Goal: Information Seeking & Learning: Learn about a topic

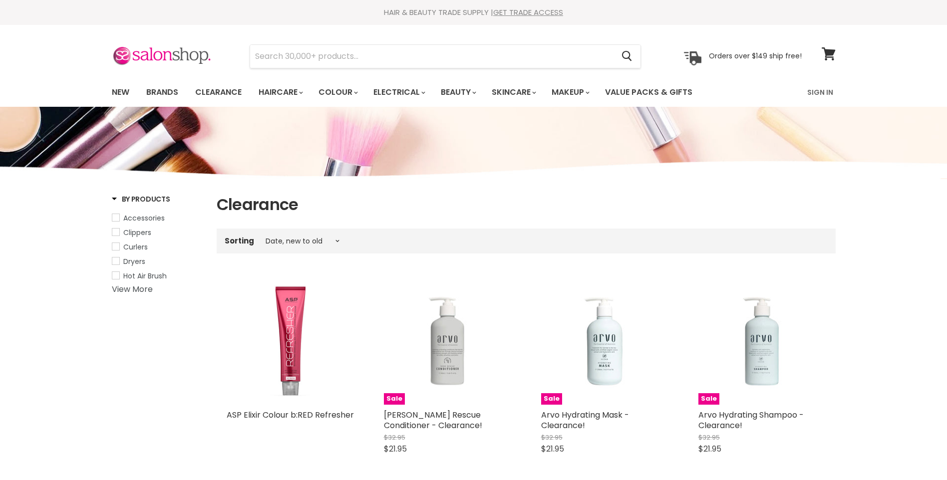
select select "created-descending"
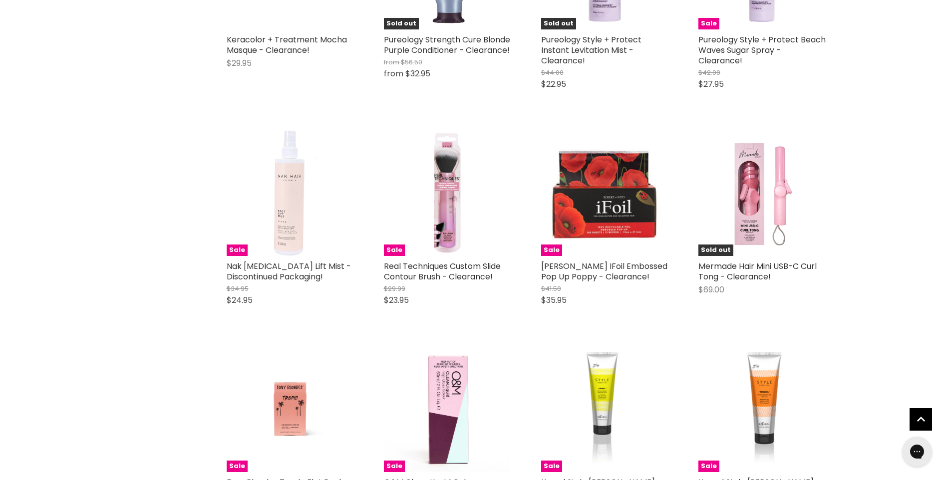
scroll to position [2347, 0]
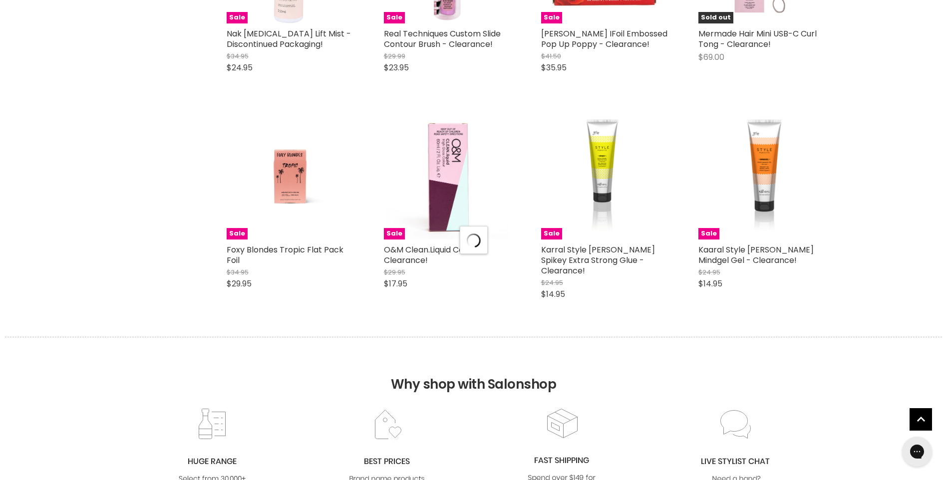
scroll to position [2547, 0]
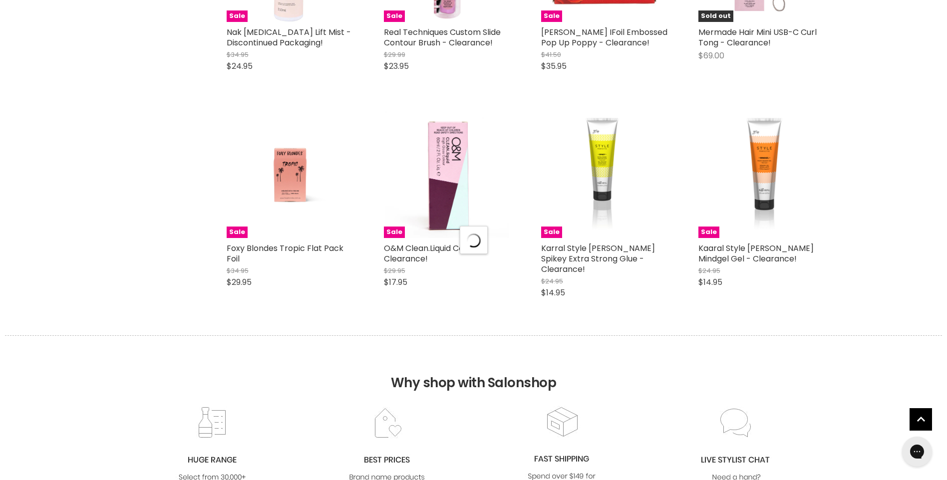
select select "created-descending"
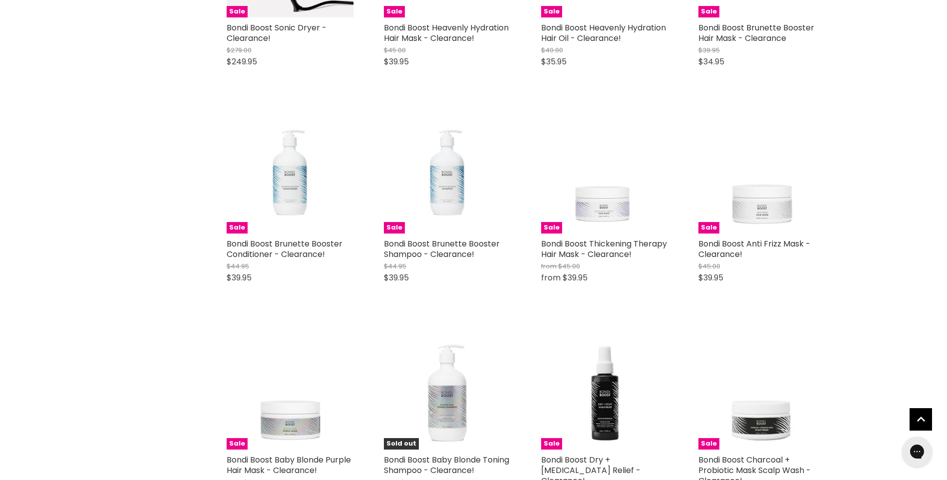
scroll to position [5044, 0]
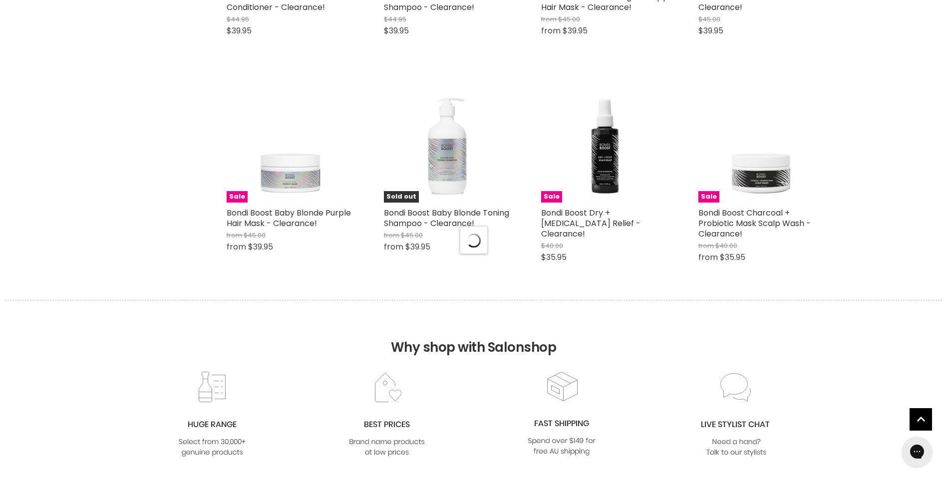
scroll to position [5293, 0]
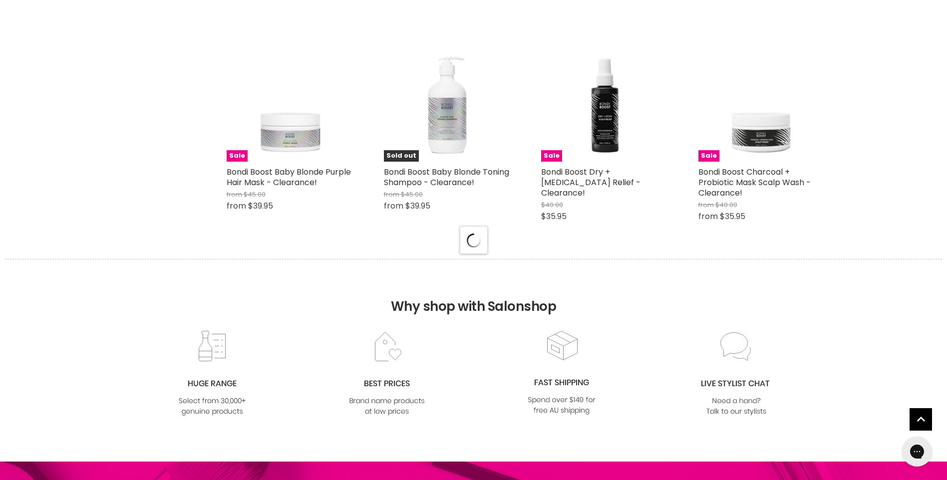
select select "created-descending"
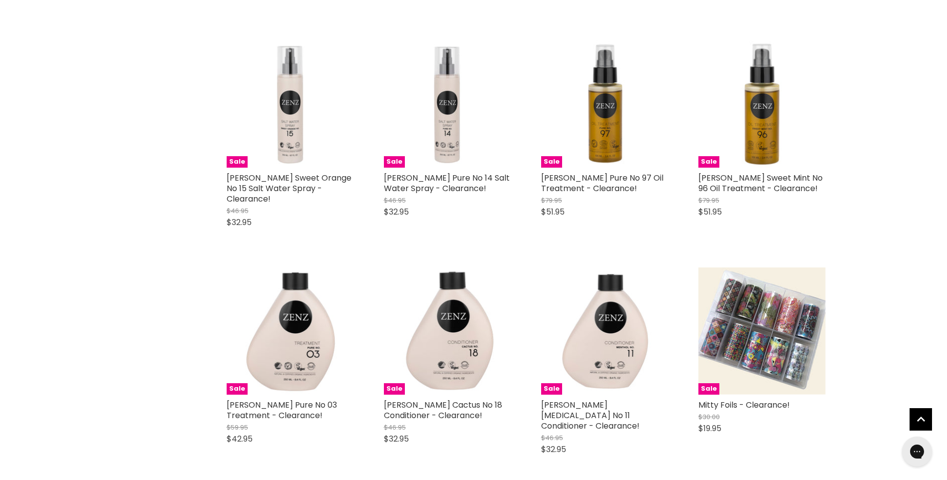
scroll to position [7341, 0]
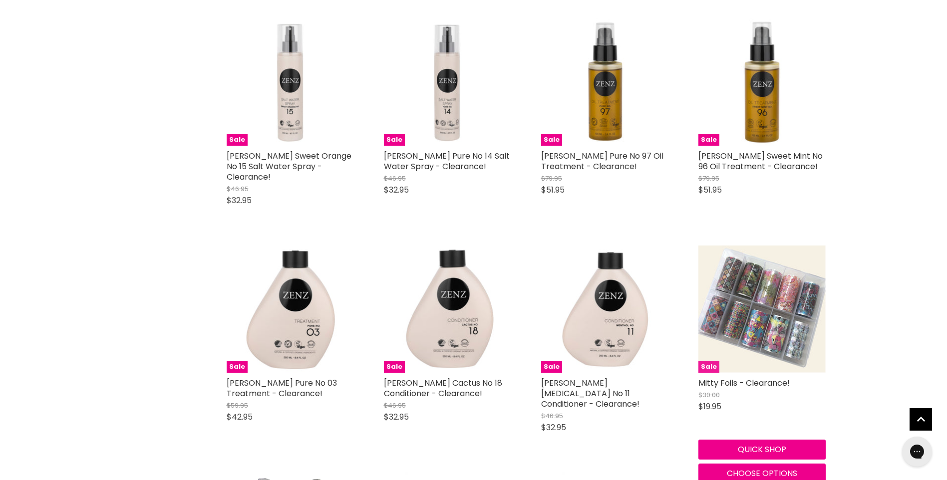
click at [802, 298] on img "Main content" at bounding box center [762, 309] width 127 height 127
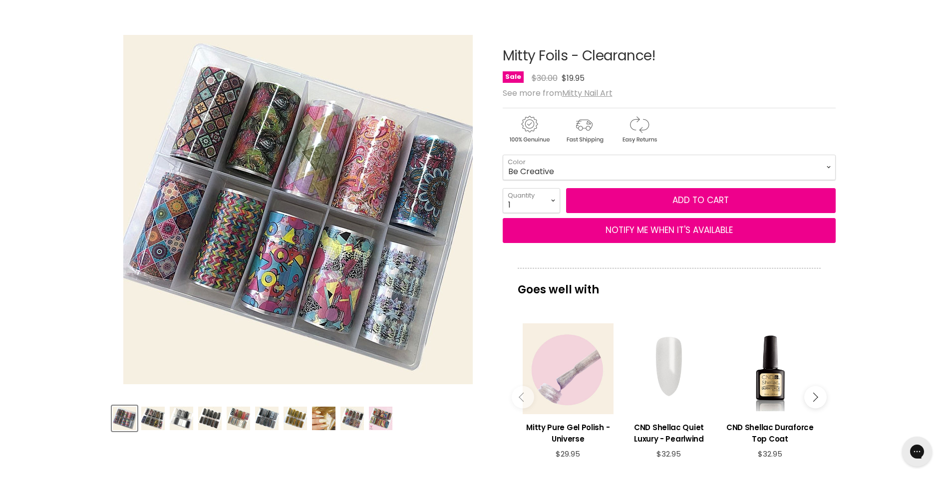
scroll to position [100, 0]
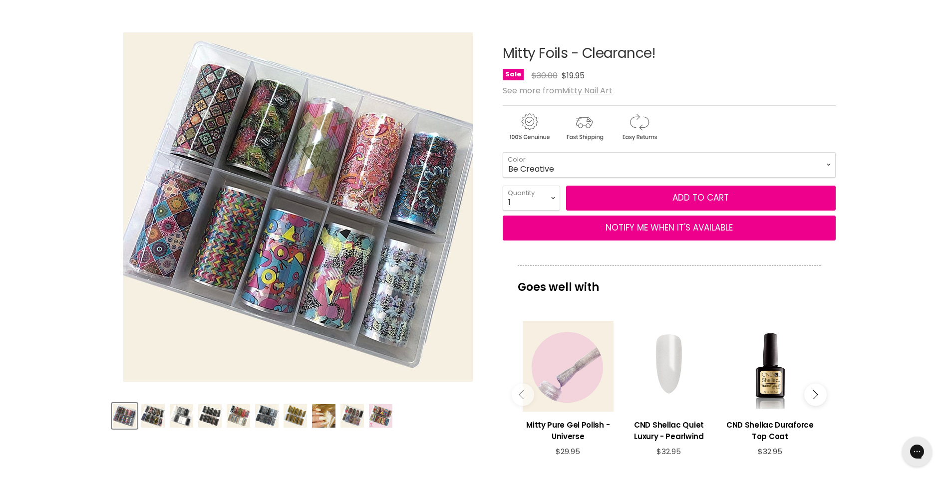
click at [152, 414] on img "Product thumbnails" at bounding box center [152, 415] width 23 height 23
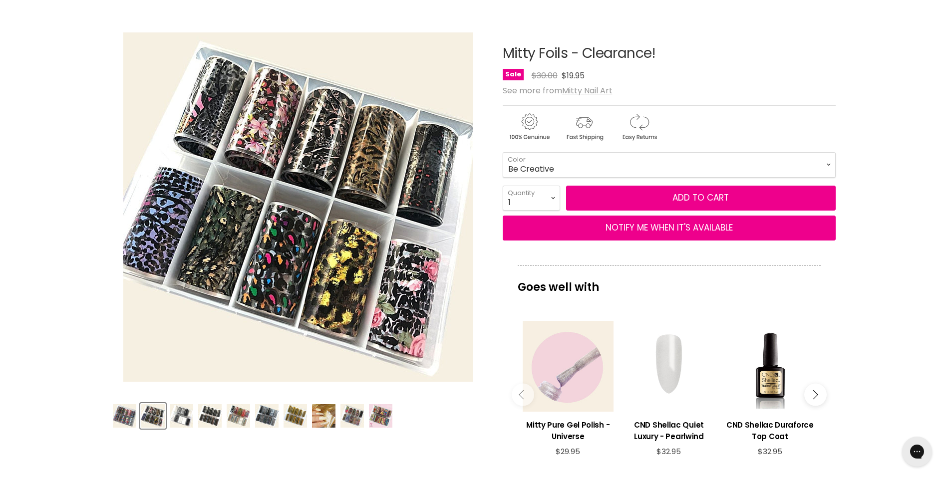
click at [187, 414] on img "Product thumbnails" at bounding box center [181, 415] width 23 height 23
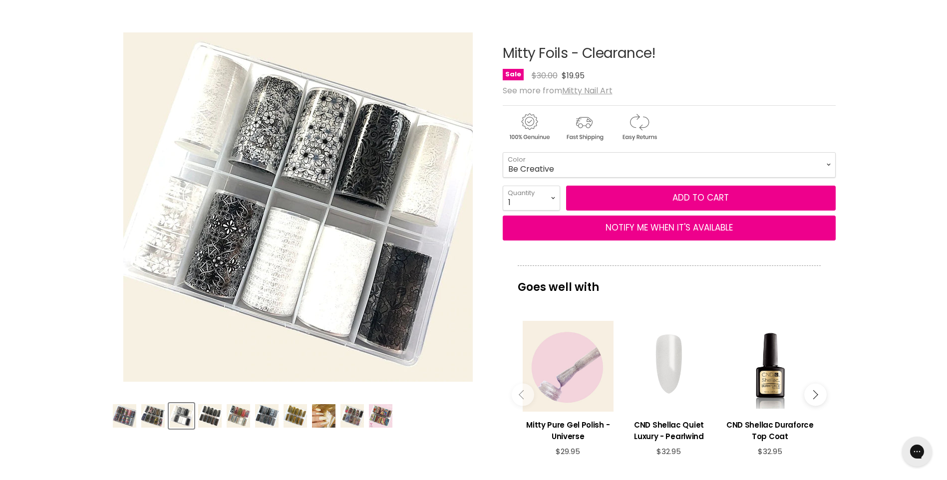
click at [211, 414] on img "Product thumbnails" at bounding box center [209, 415] width 23 height 23
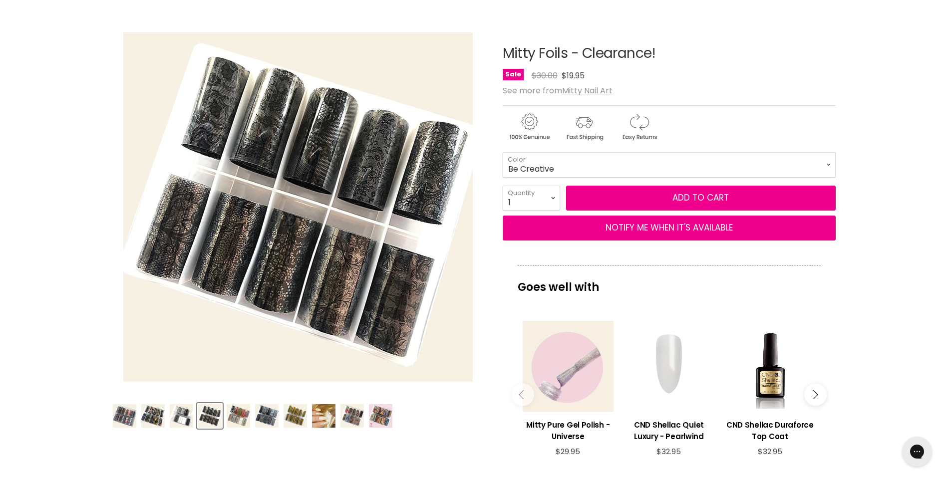
click at [240, 414] on img "Product thumbnails" at bounding box center [238, 415] width 23 height 23
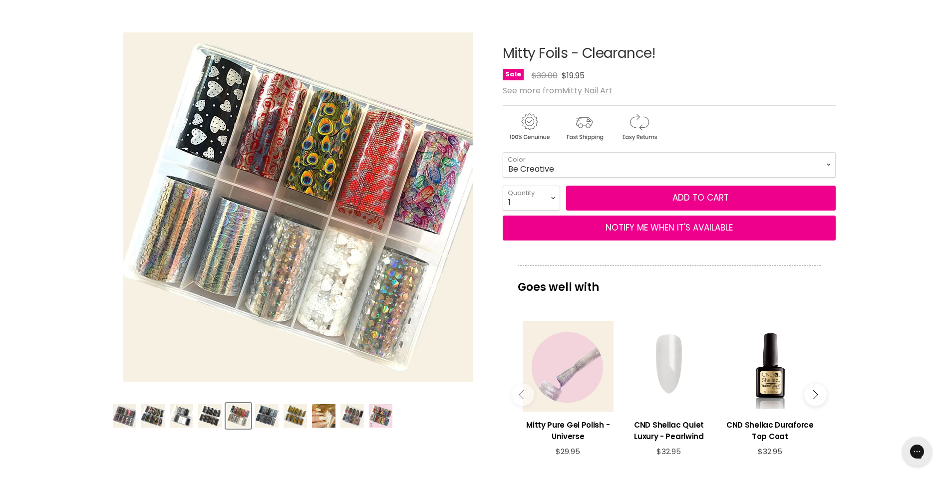
click at [272, 413] on img "Product thumbnails" at bounding box center [266, 415] width 23 height 23
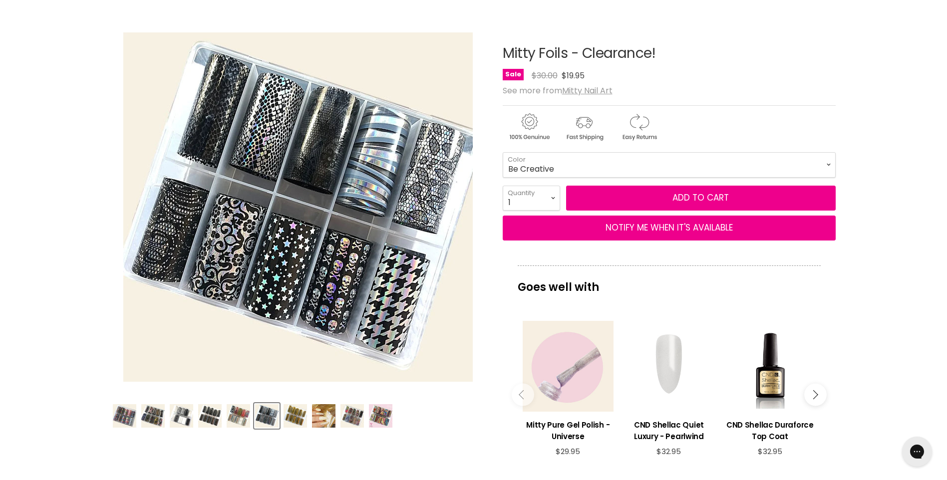
drag, startPoint x: 289, startPoint y: 417, endPoint x: 295, endPoint y: 417, distance: 6.0
click at [290, 417] on img "Product thumbnails" at bounding box center [295, 415] width 23 height 23
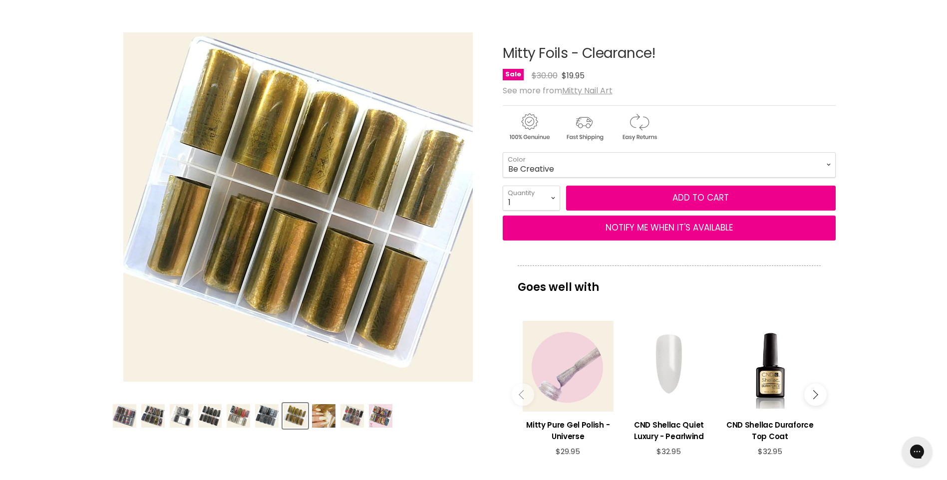
click at [323, 415] on img "Product thumbnails" at bounding box center [323, 415] width 23 height 23
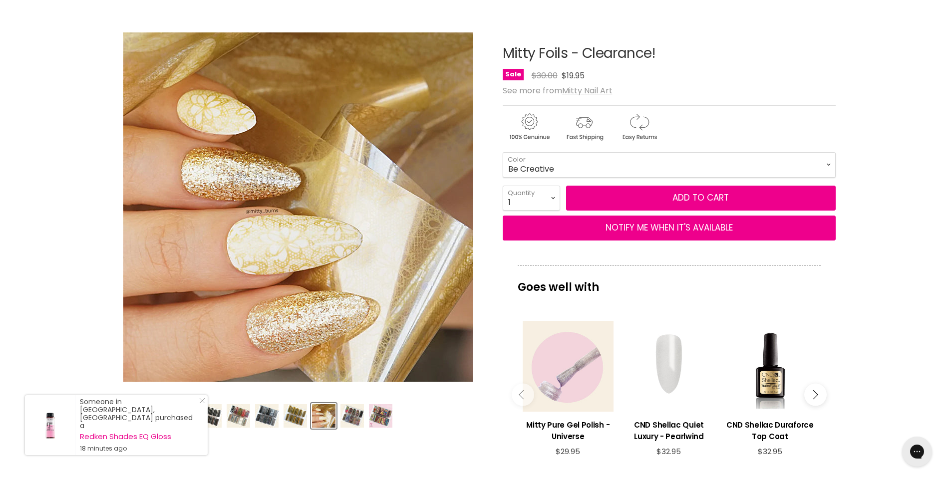
click at [349, 418] on img "Product thumbnails" at bounding box center [352, 415] width 23 height 23
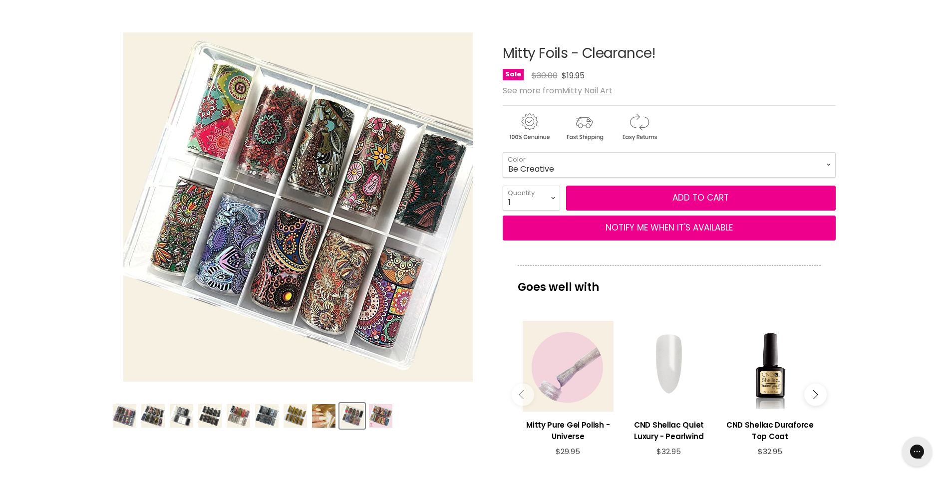
click at [378, 414] on img "Product thumbnails" at bounding box center [380, 415] width 23 height 23
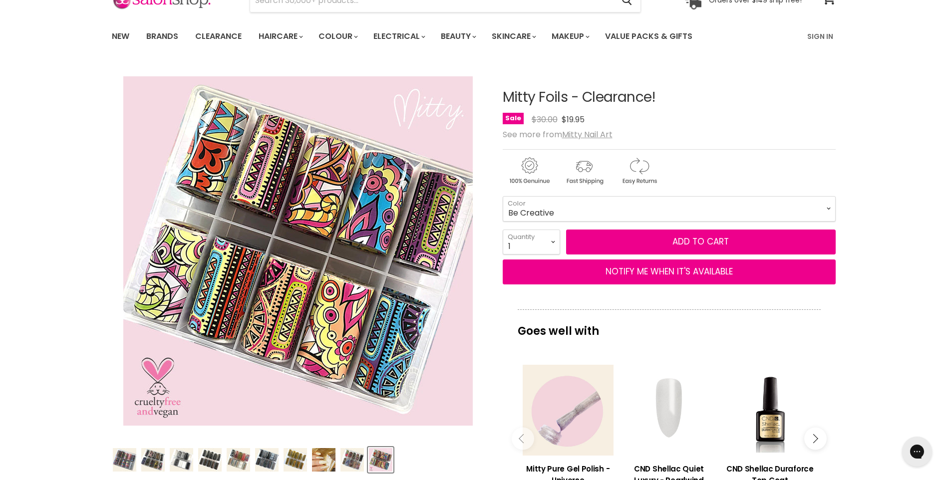
scroll to position [0, 0]
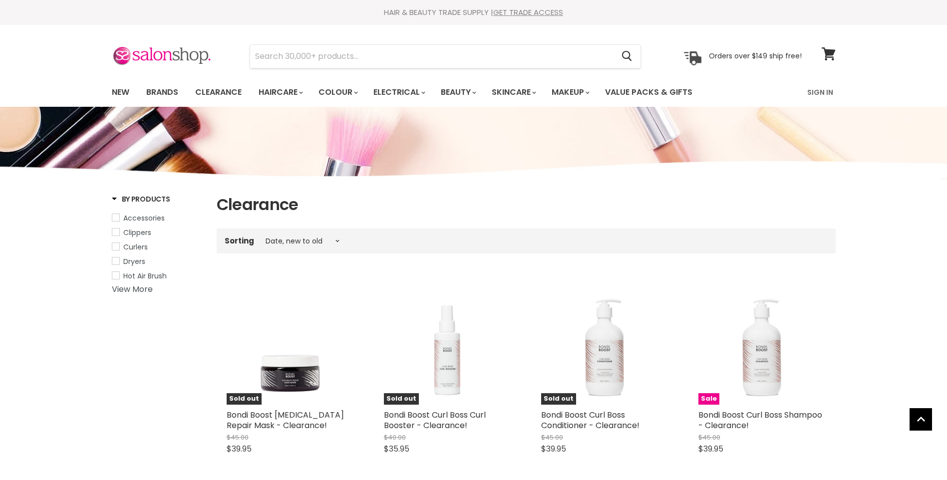
select select "created-descending"
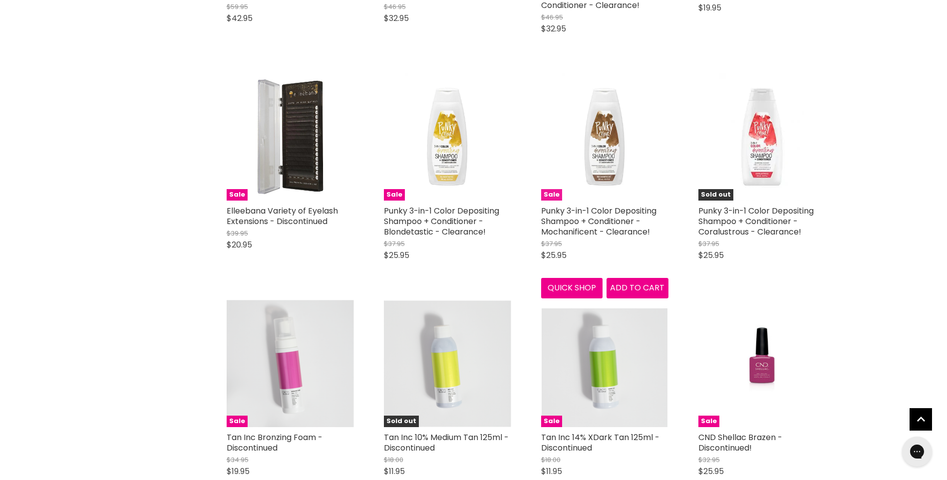
scroll to position [2478, 0]
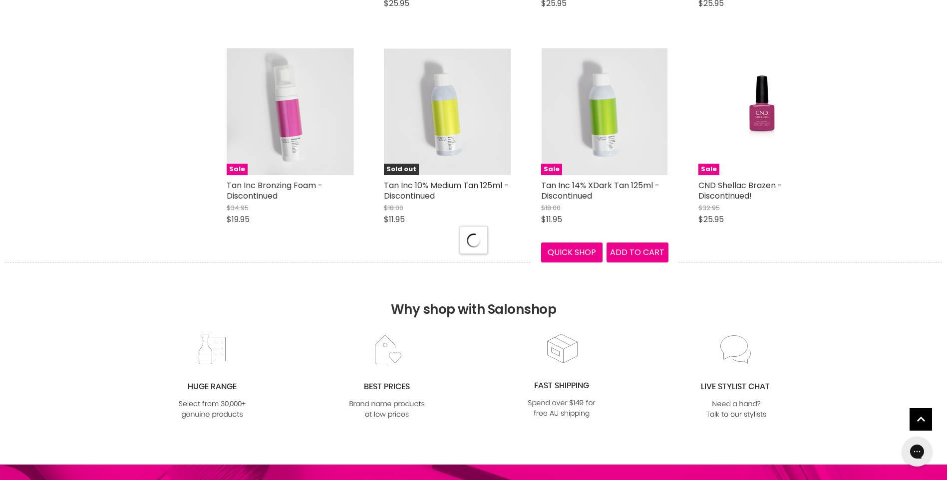
select select "created-descending"
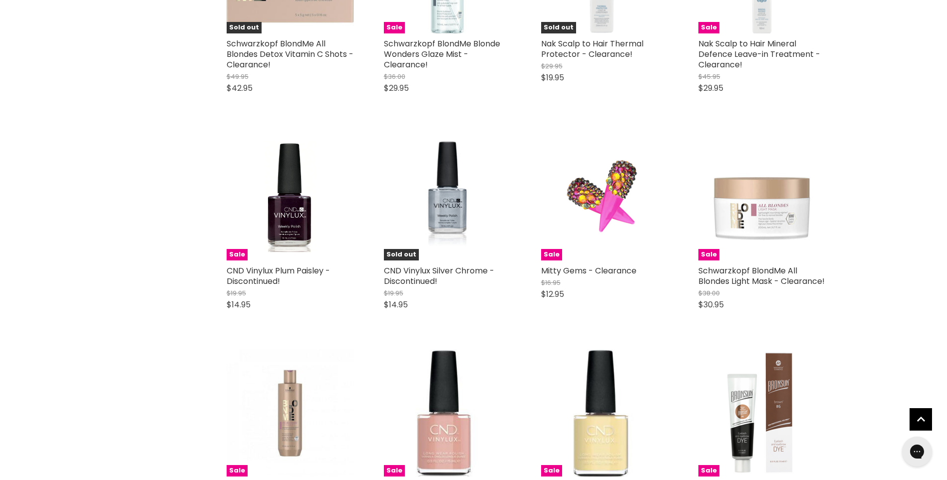
scroll to position [4875, 0]
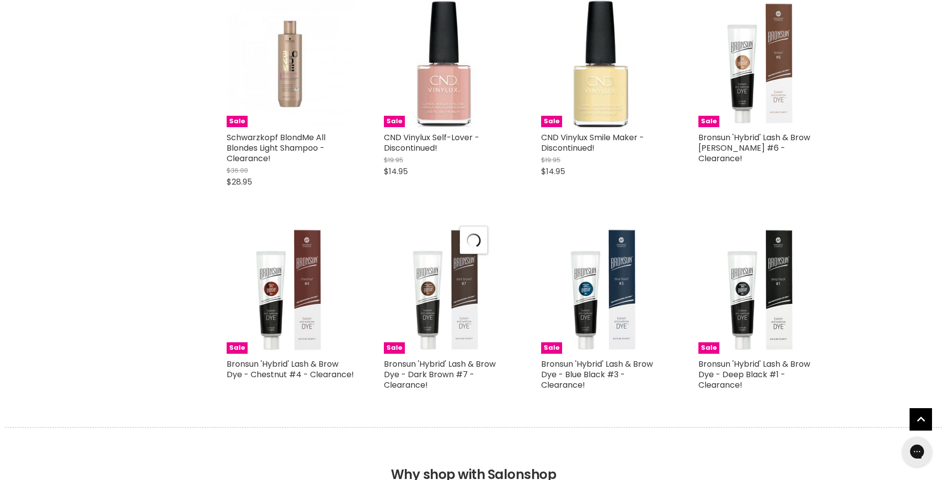
scroll to position [5324, 0]
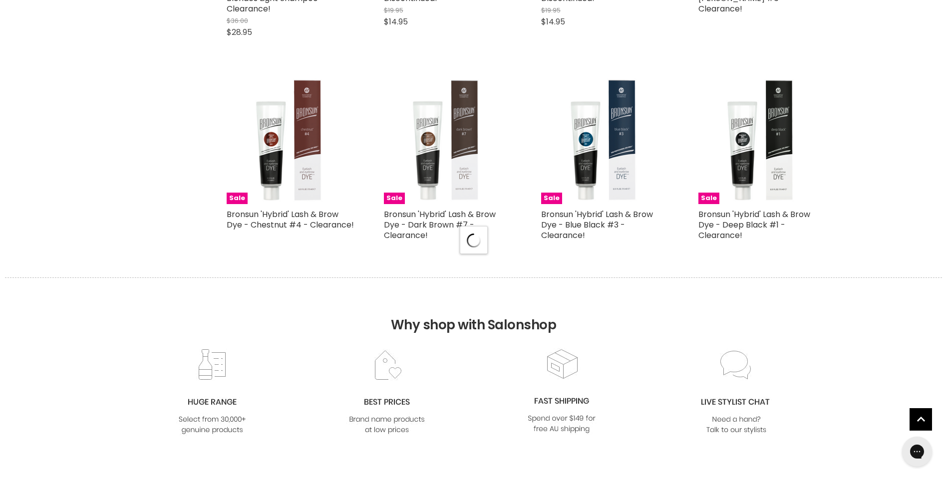
select select "created-descending"
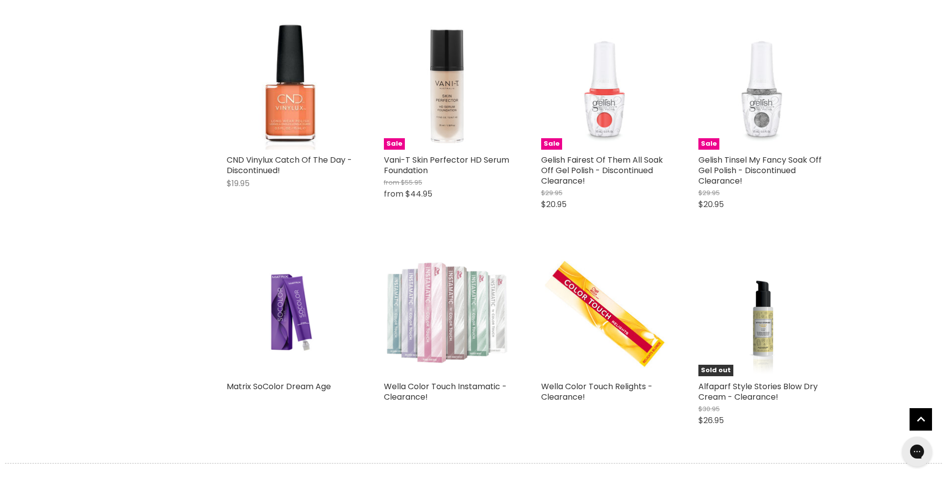
scroll to position [7821, 0]
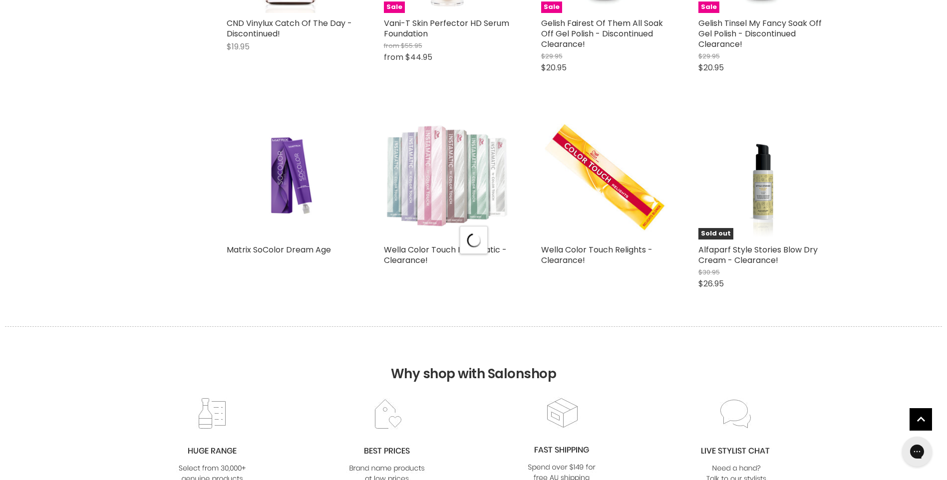
scroll to position [8046, 0]
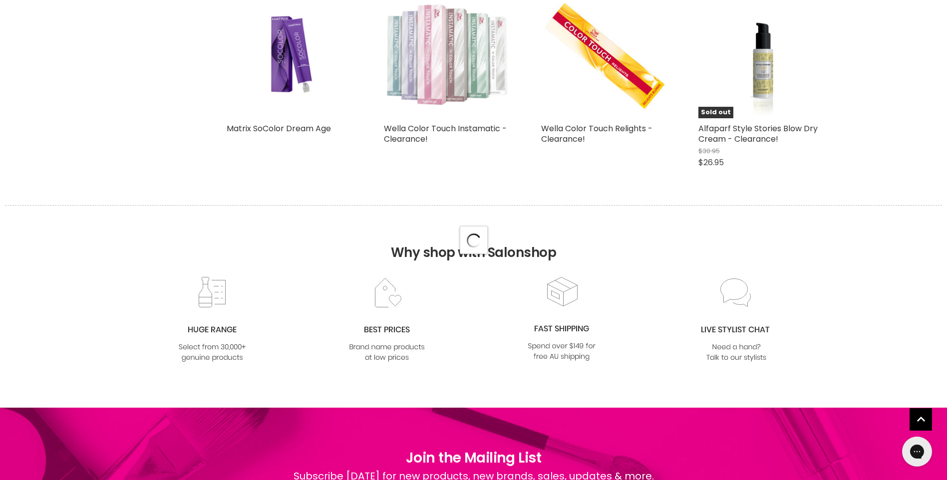
select select "created-descending"
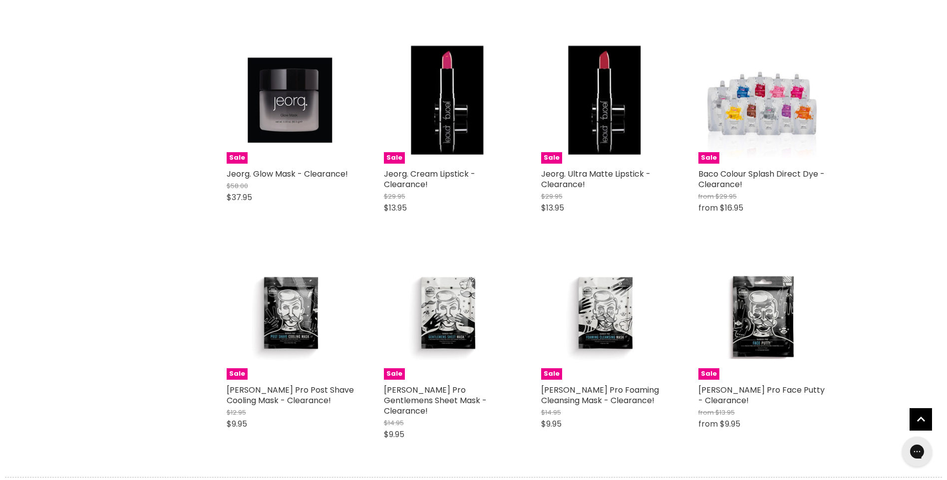
scroll to position [10418, 0]
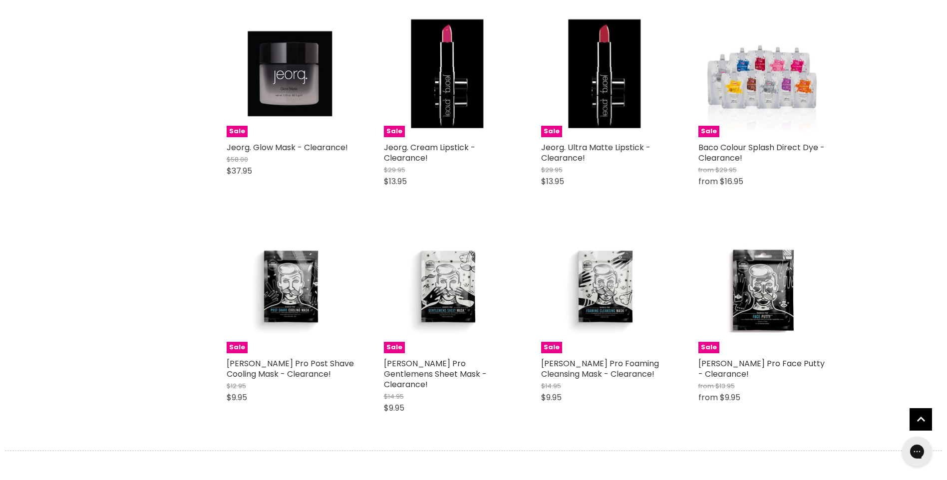
scroll to position [10618, 0]
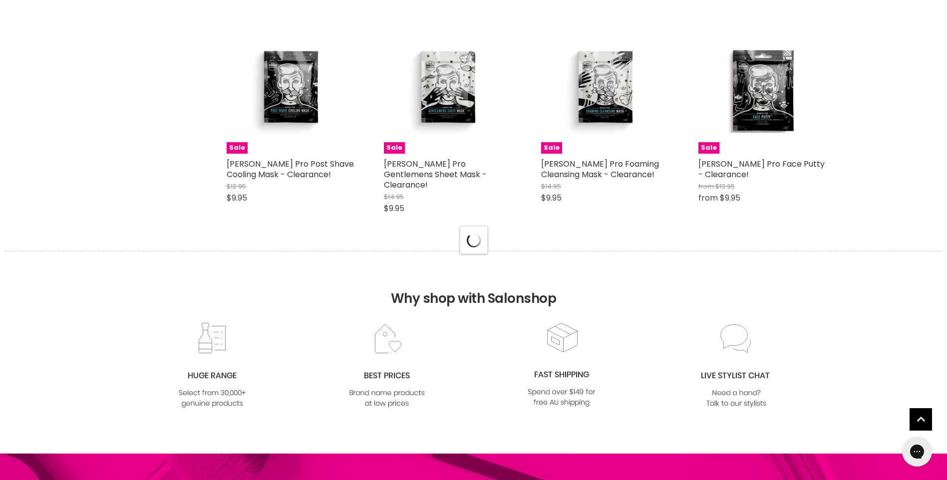
select select "created-descending"
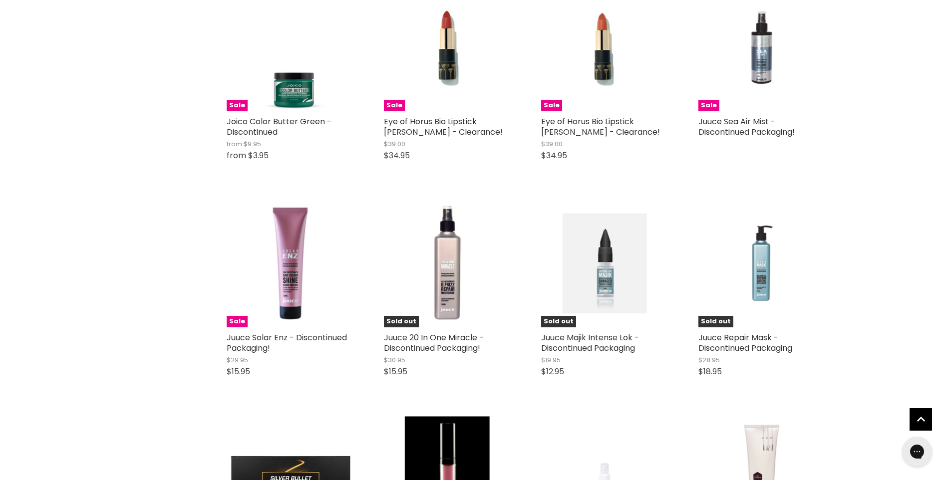
scroll to position [12366, 0]
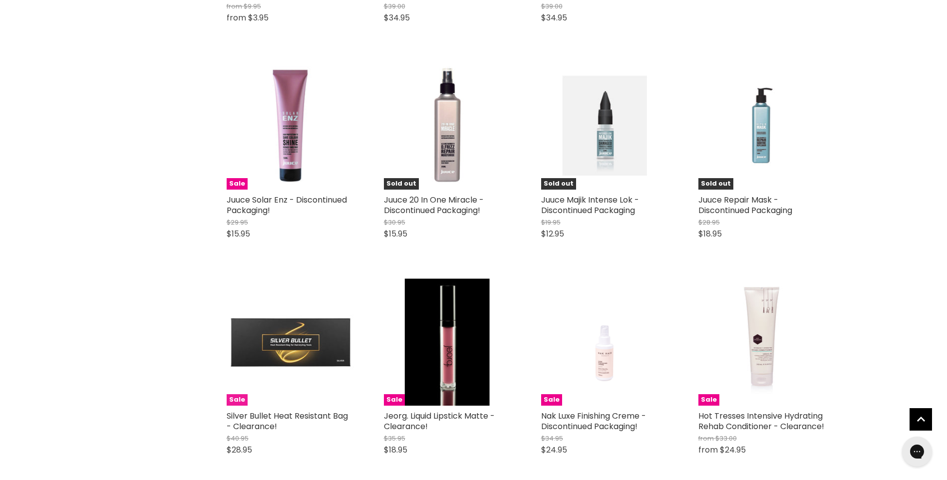
click at [300, 305] on img "Main content" at bounding box center [290, 342] width 127 height 127
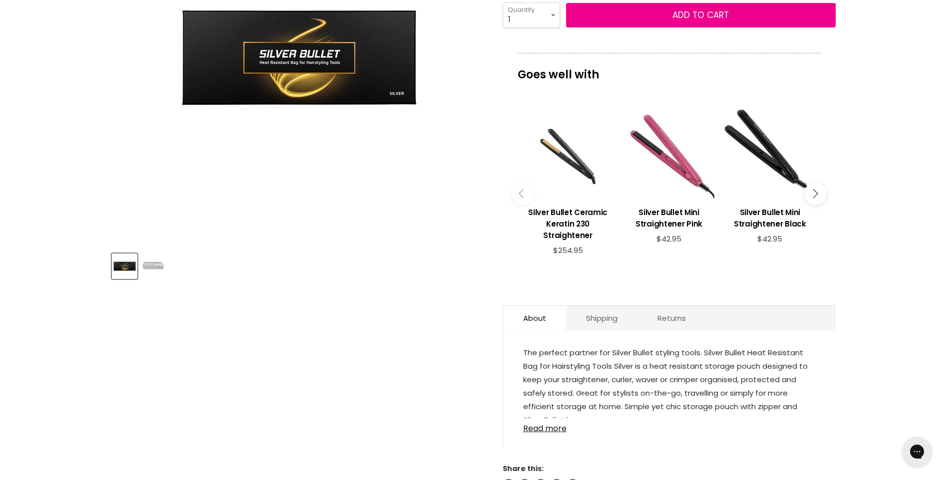
click at [144, 266] on img "Product thumbnails" at bounding box center [152, 266] width 23 height 23
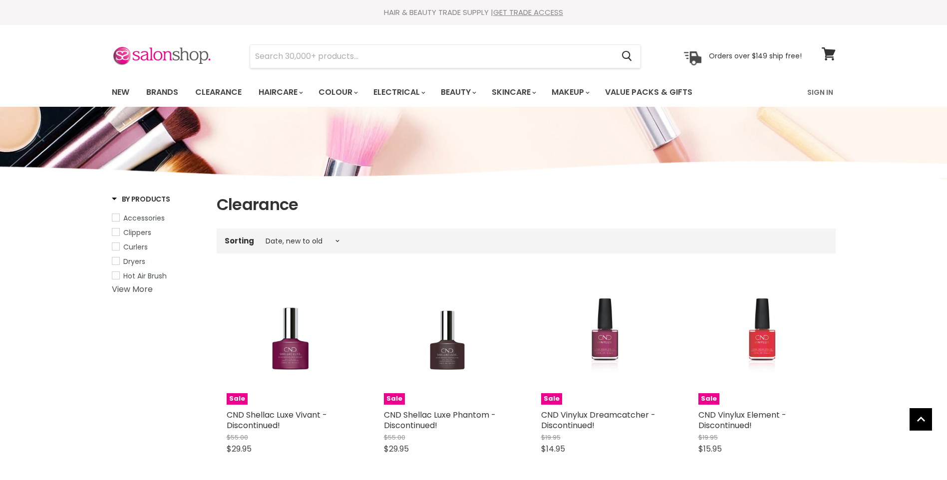
select select "created-descending"
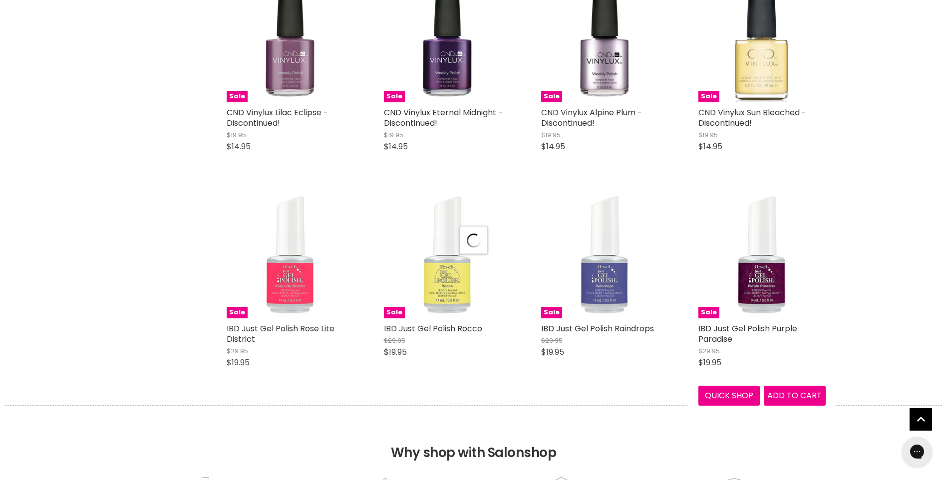
scroll to position [2529, 0]
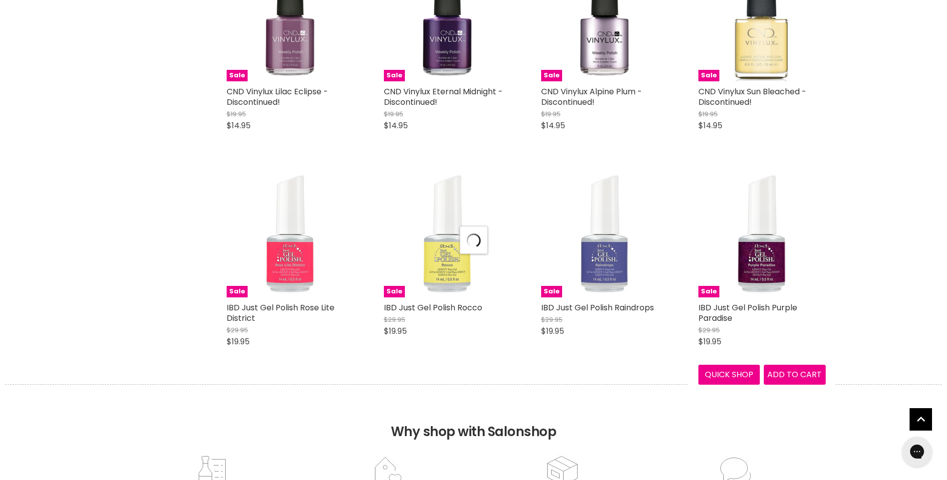
select select "created-descending"
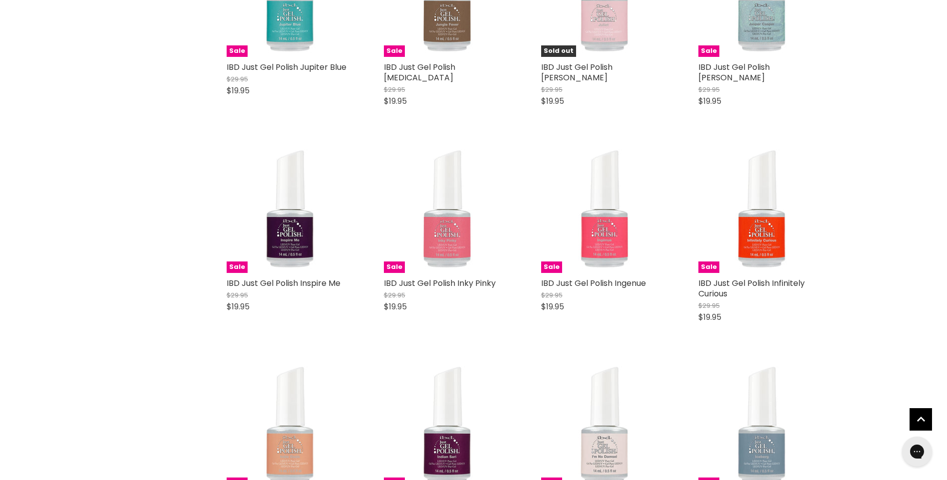
scroll to position [4277, 0]
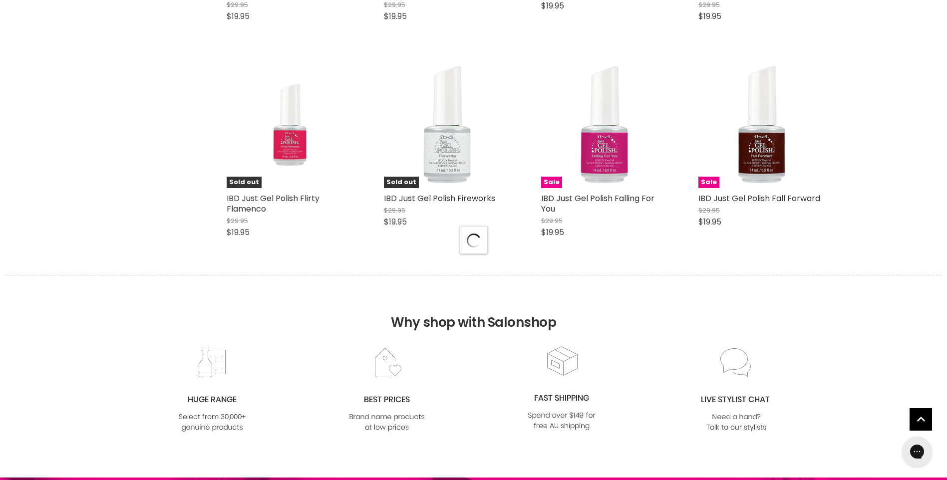
select select "created-descending"
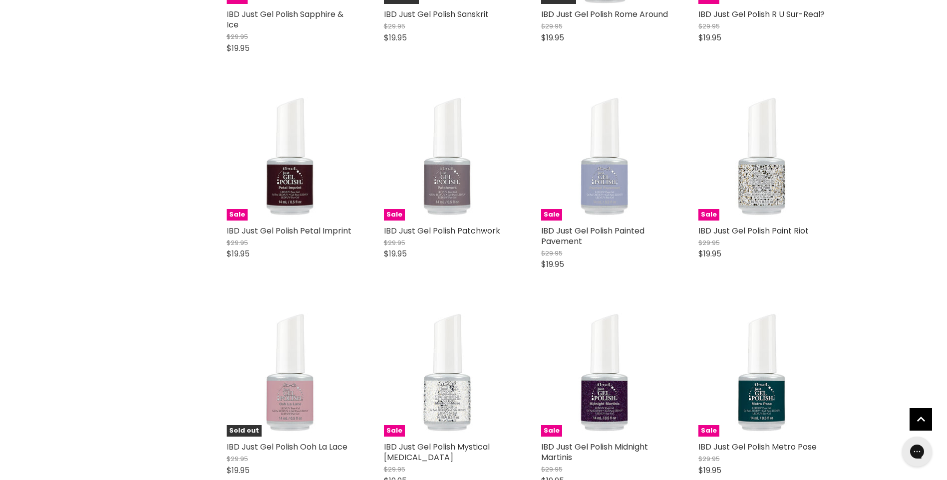
scroll to position [7373, 0]
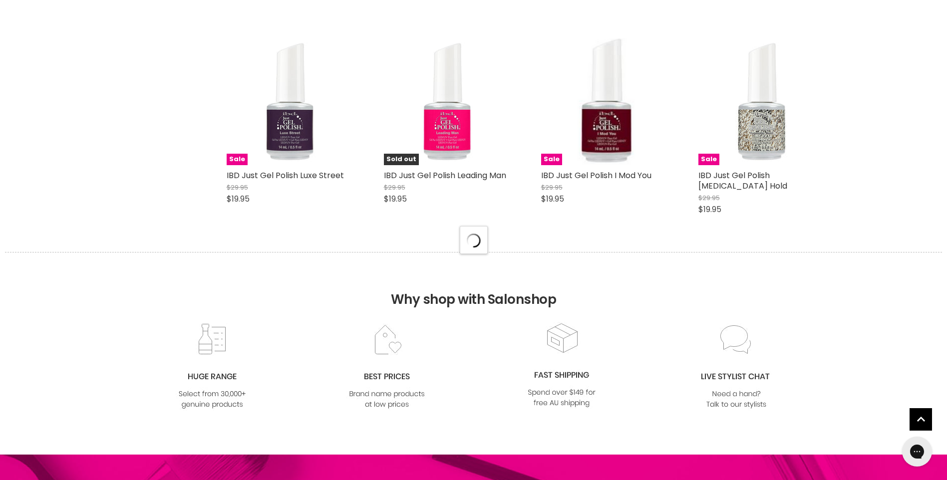
scroll to position [8022, 0]
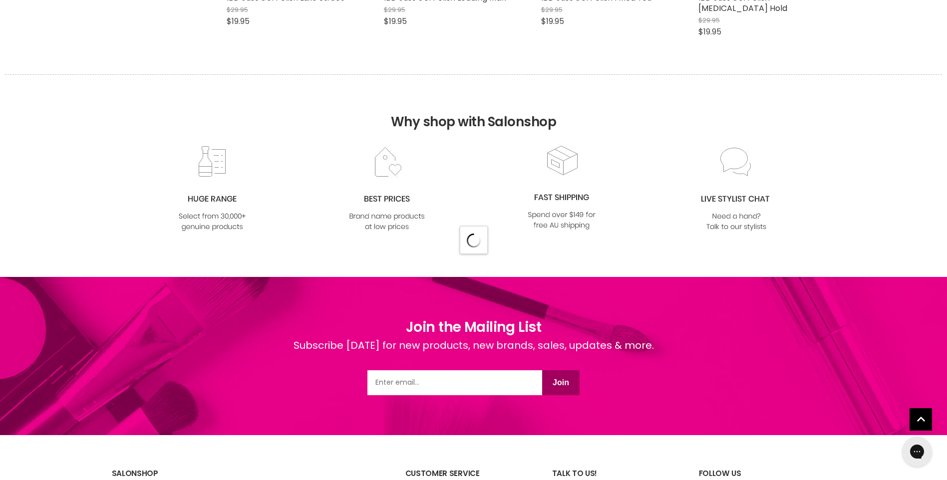
select select "created-descending"
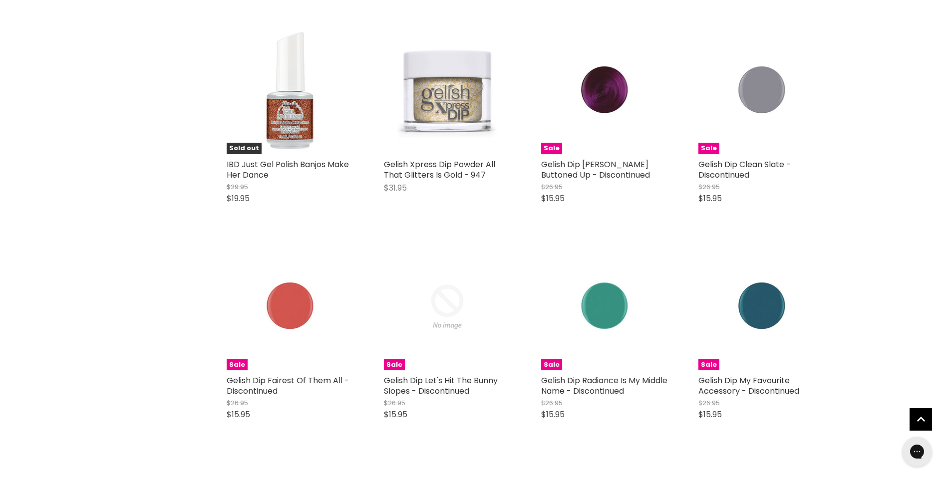
scroll to position [10020, 0]
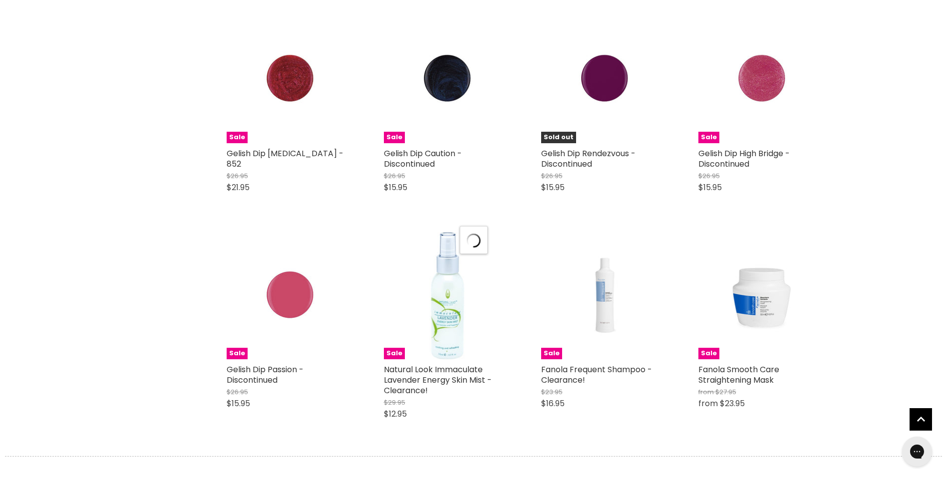
scroll to position [10320, 0]
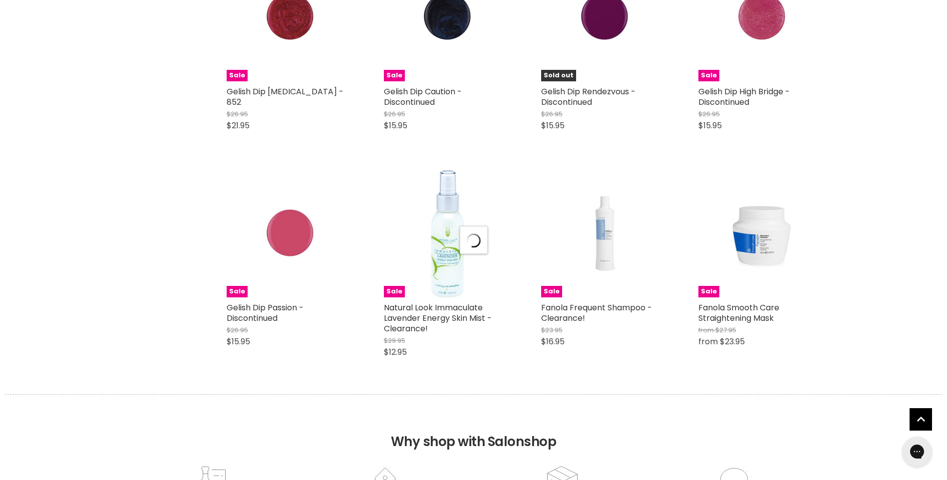
select select "created-descending"
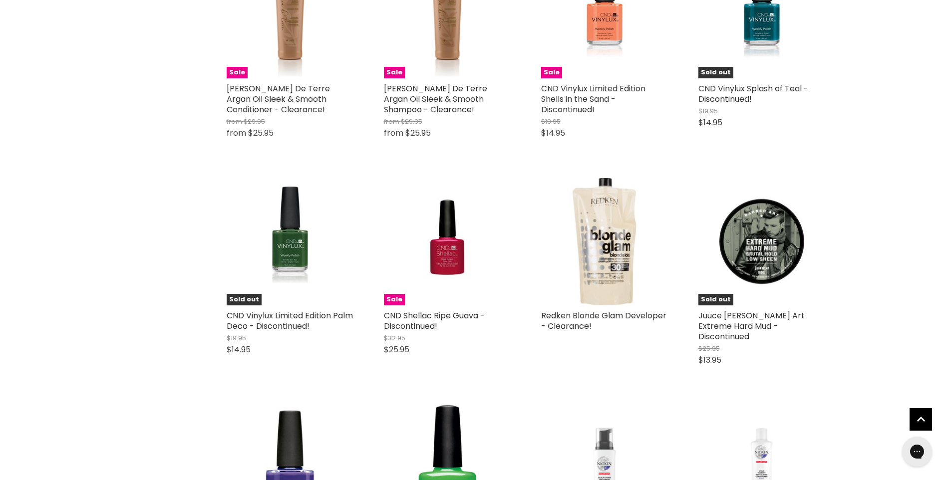
scroll to position [12916, 0]
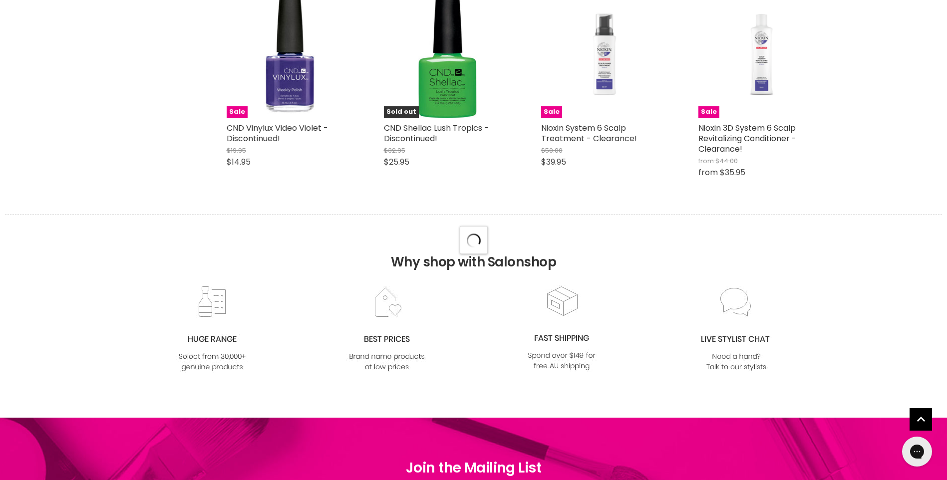
scroll to position [13166, 0]
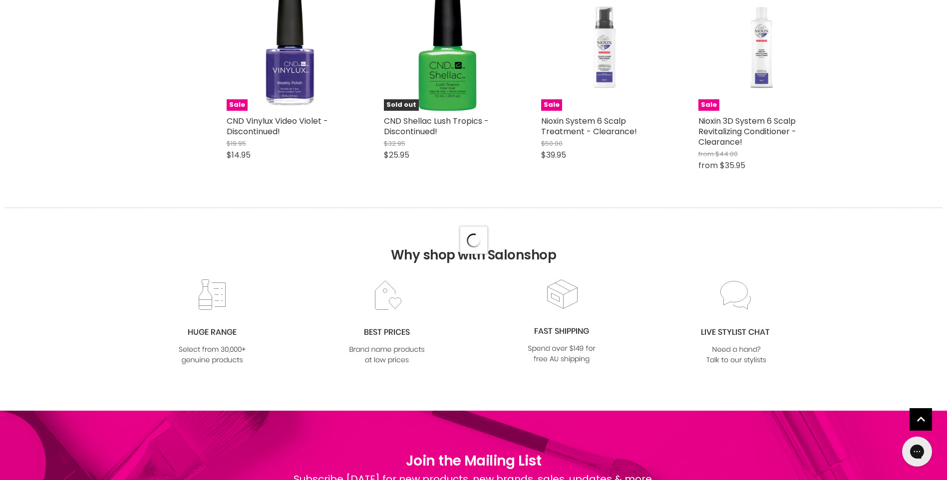
select select "created-descending"
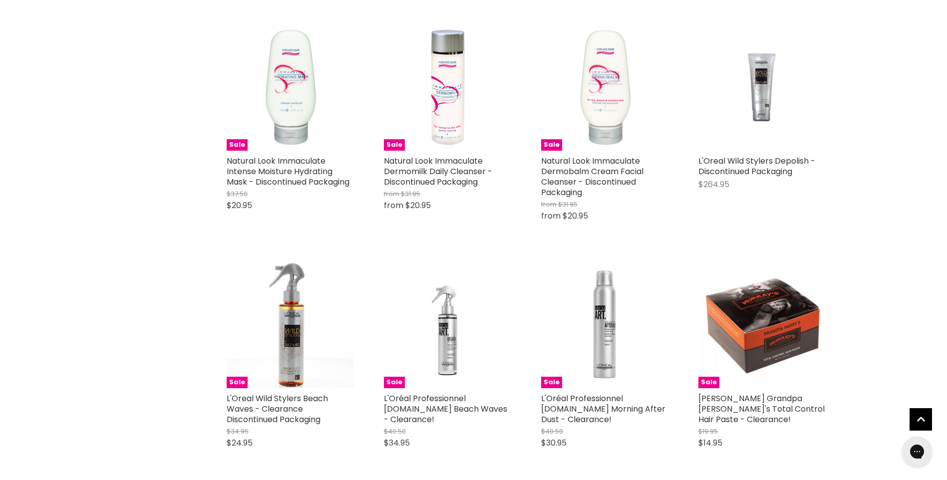
scroll to position [14914, 0]
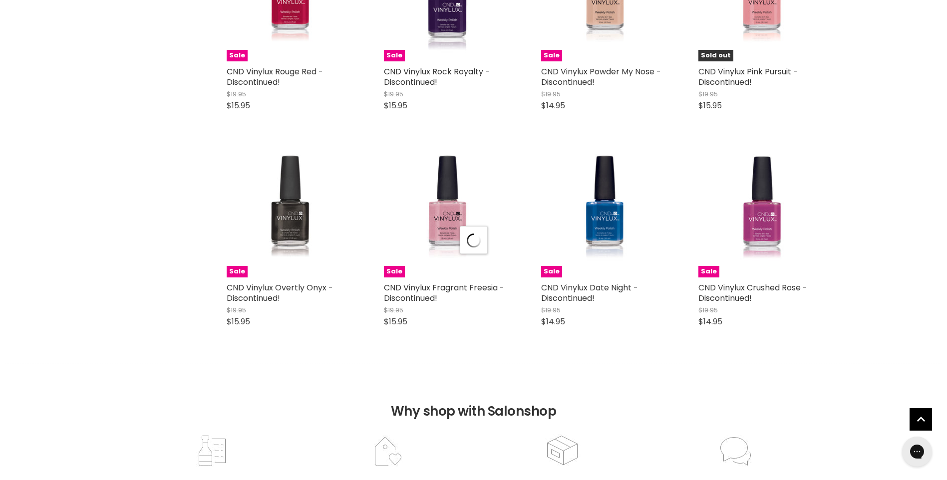
scroll to position [15713, 0]
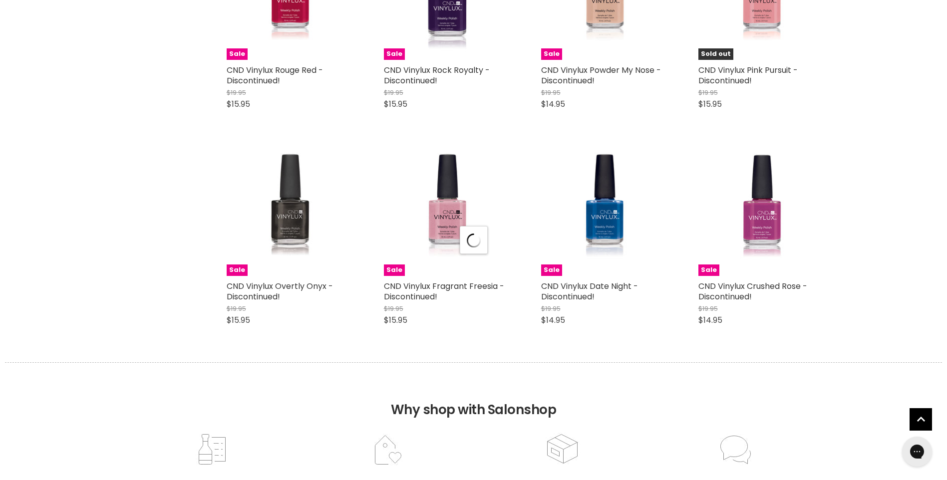
select select "created-descending"
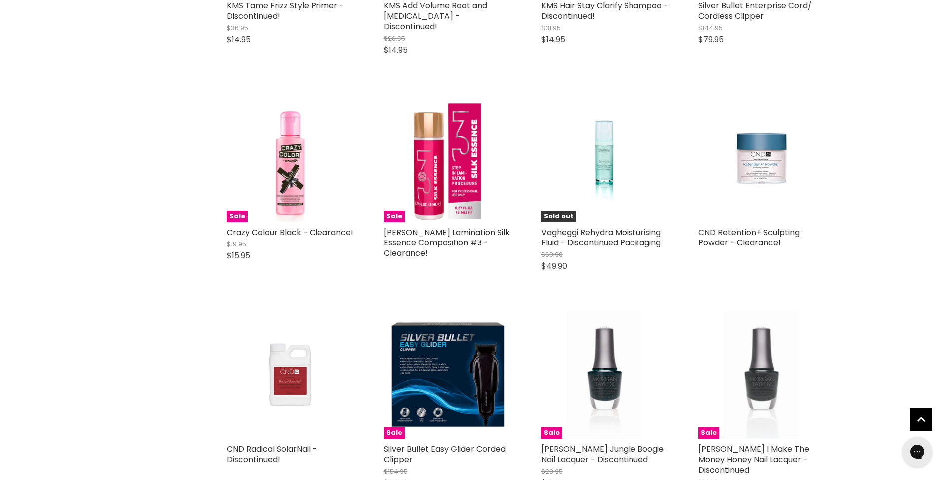
scroll to position [17960, 0]
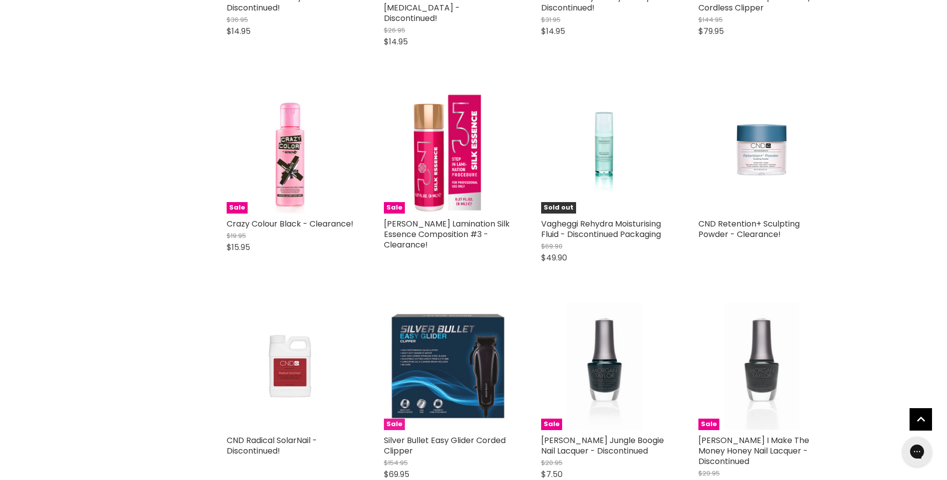
click at [492, 317] on img "Main content" at bounding box center [447, 366] width 127 height 127
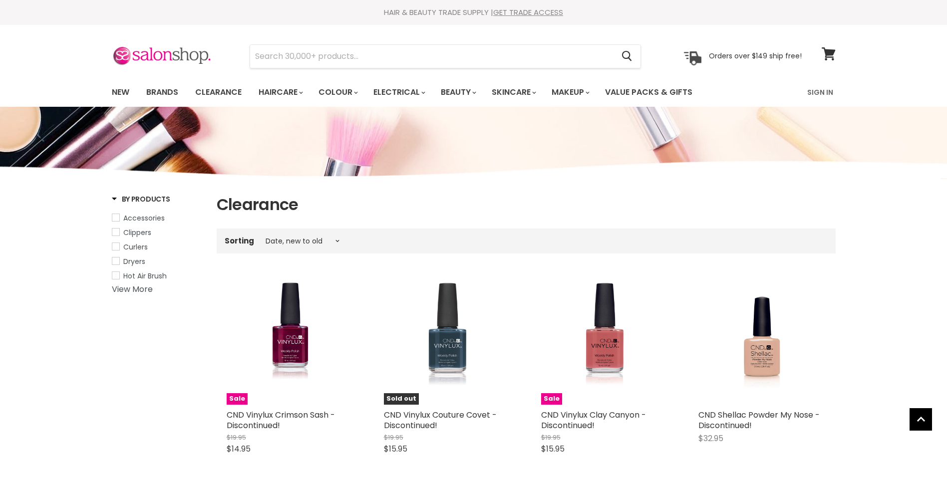
select select "created-descending"
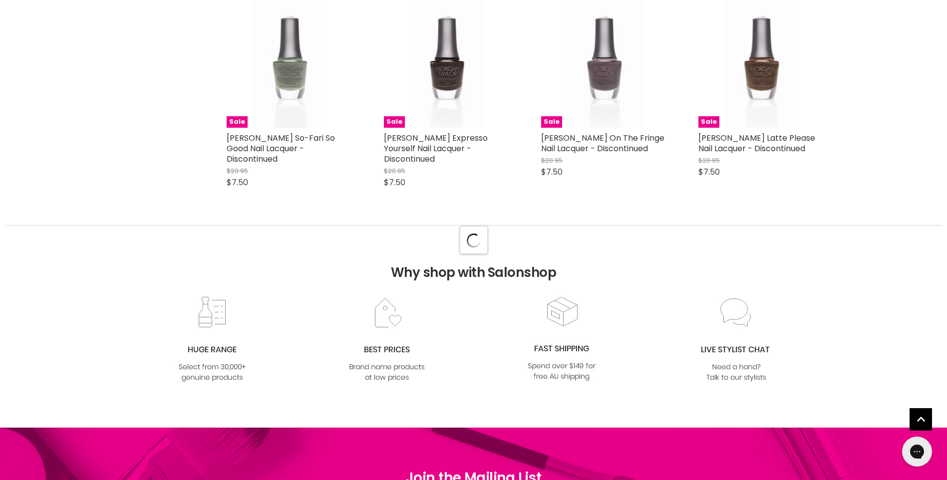
scroll to position [2692, 0]
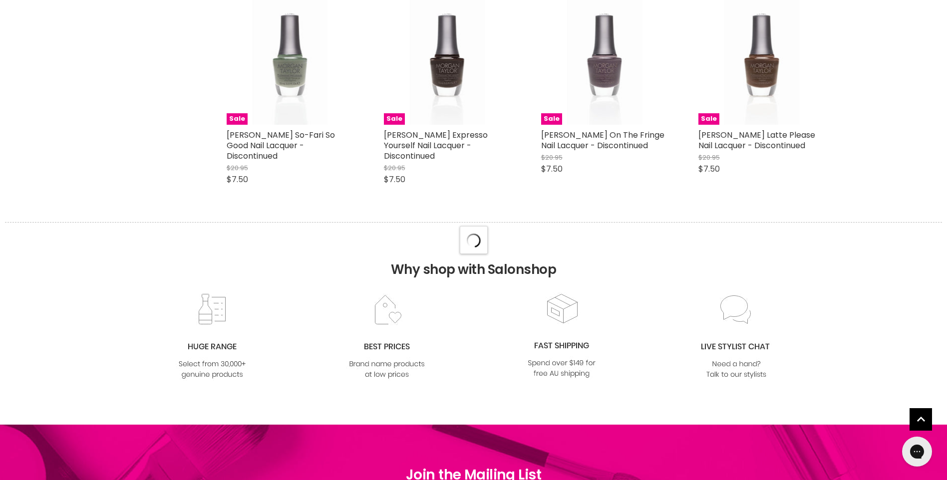
select select "created-descending"
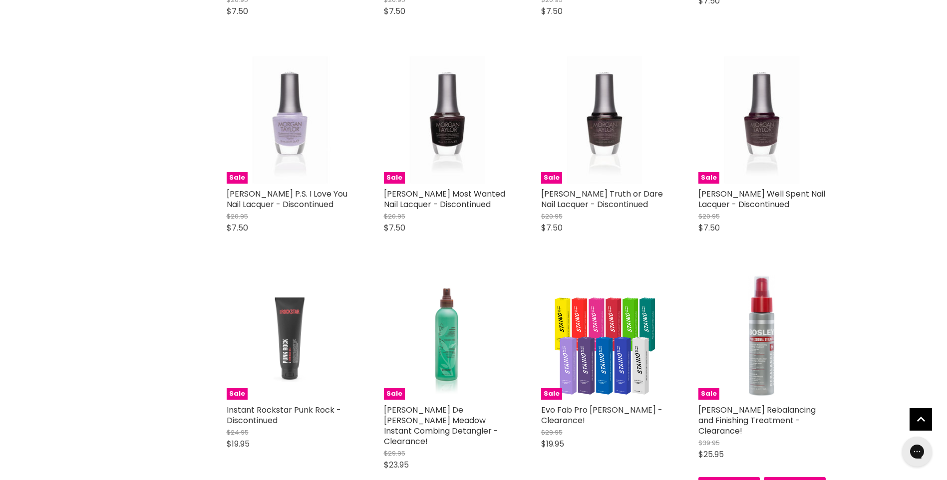
scroll to position [3591, 0]
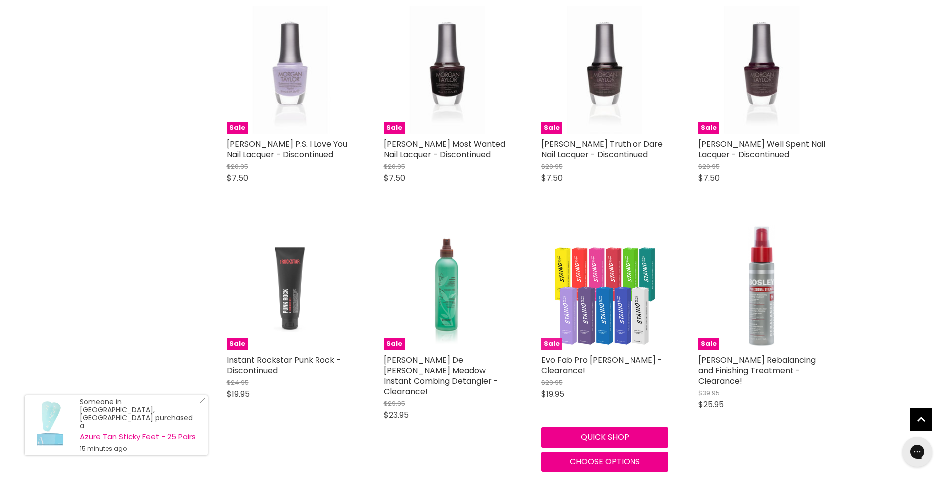
click at [597, 284] on img "Main content" at bounding box center [604, 286] width 127 height 127
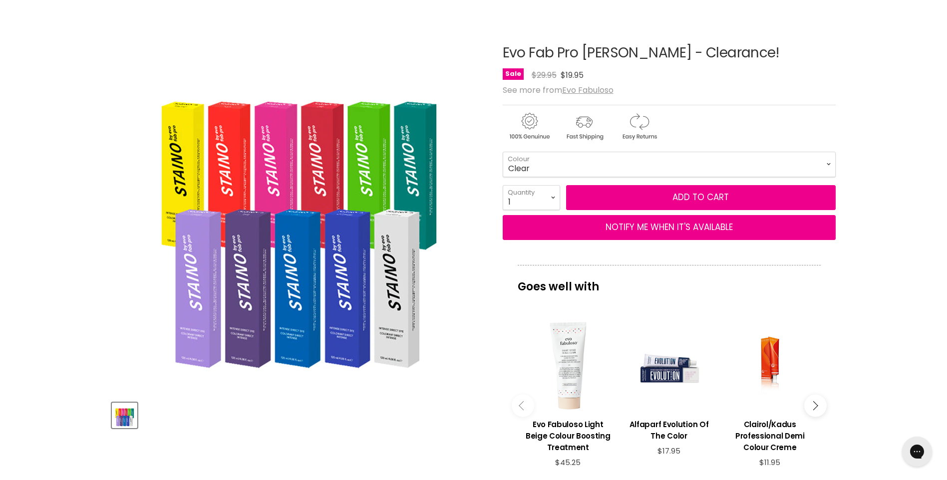
scroll to position [100, 0]
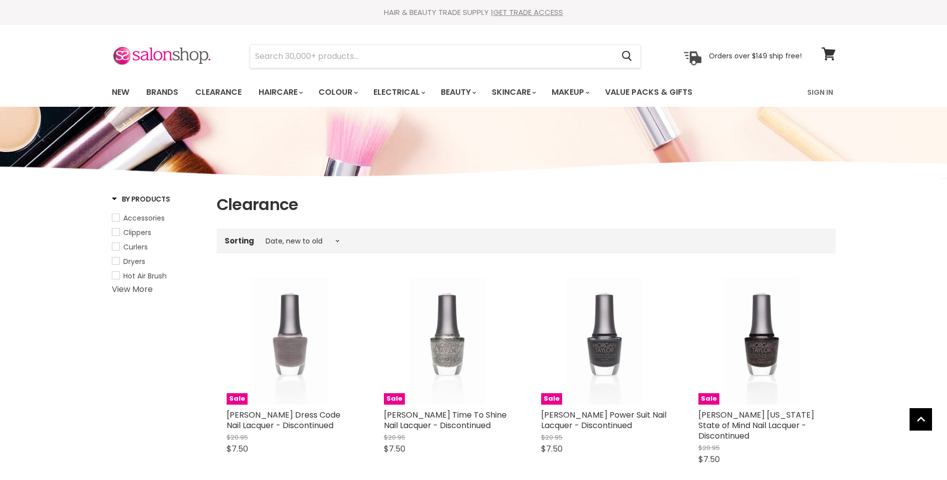
select select "created-descending"
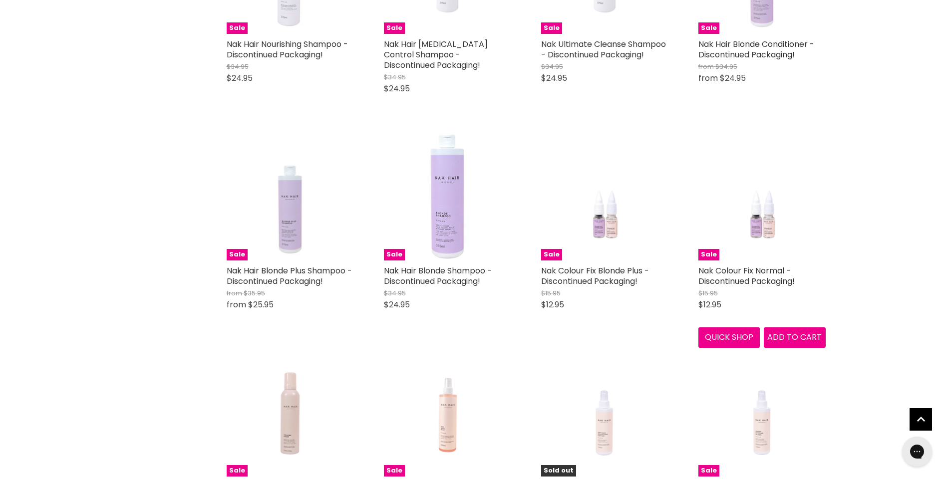
scroll to position [2452, 0]
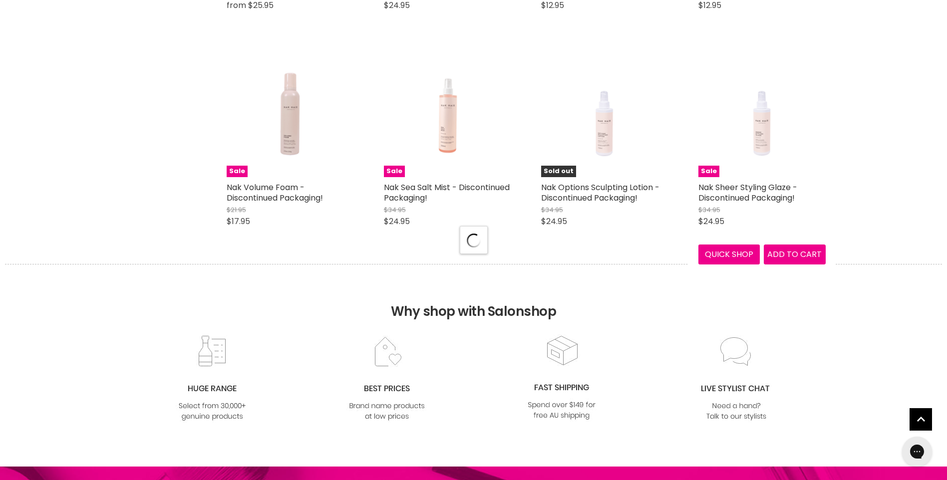
select select "created-descending"
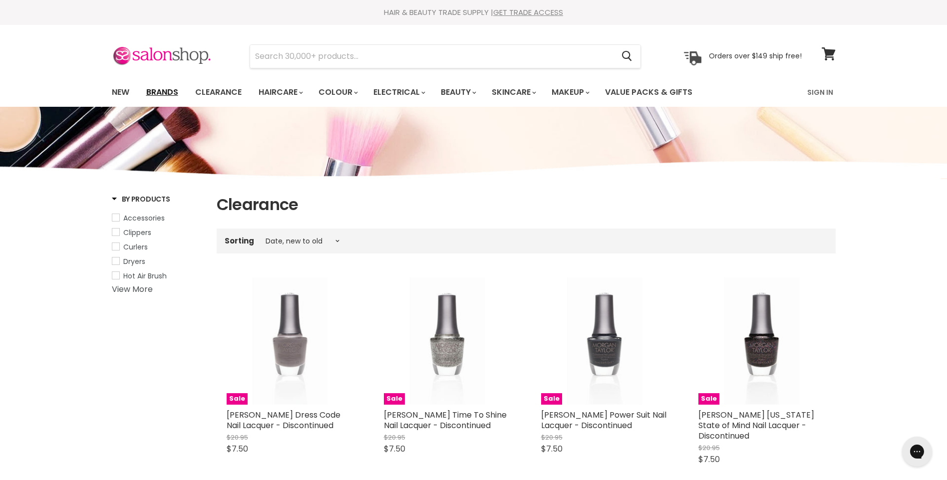
click at [176, 93] on link "Brands" at bounding box center [162, 92] width 47 height 21
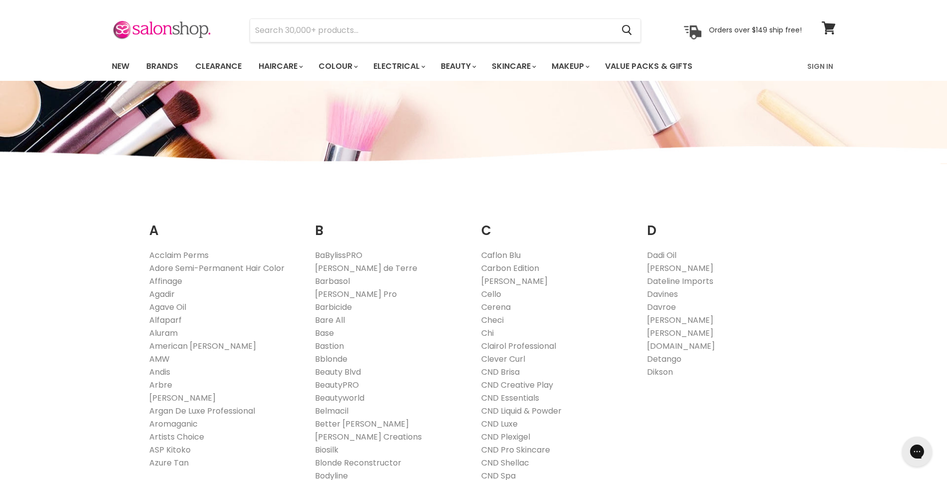
scroll to position [50, 0]
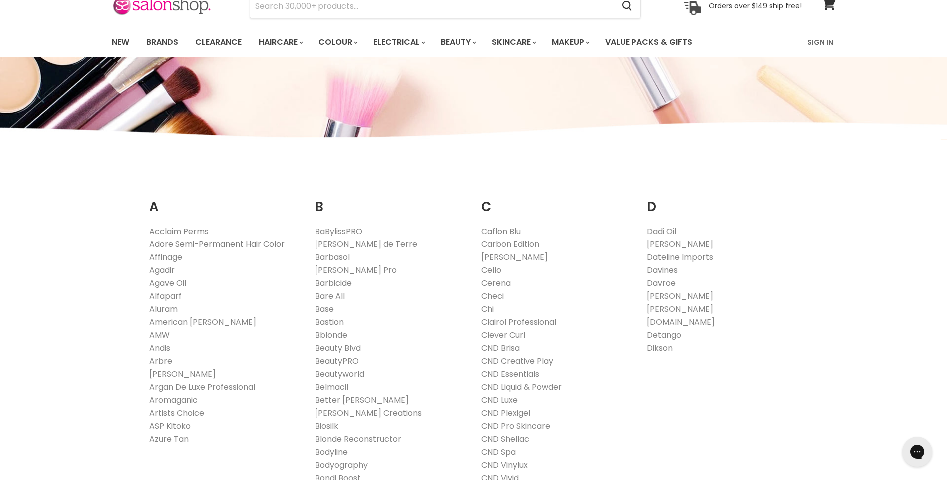
click at [269, 247] on link "Adore Semi-Permanent Hair Color" at bounding box center [216, 244] width 135 height 11
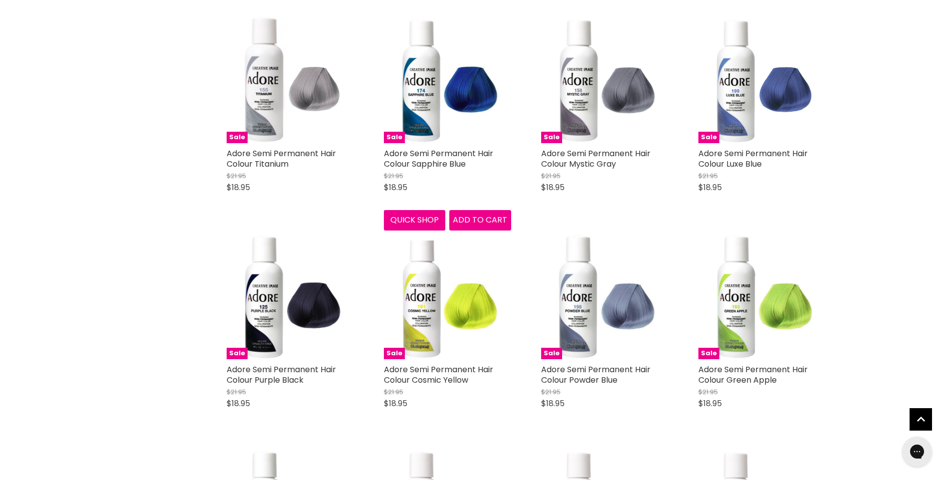
scroll to position [1248, 0]
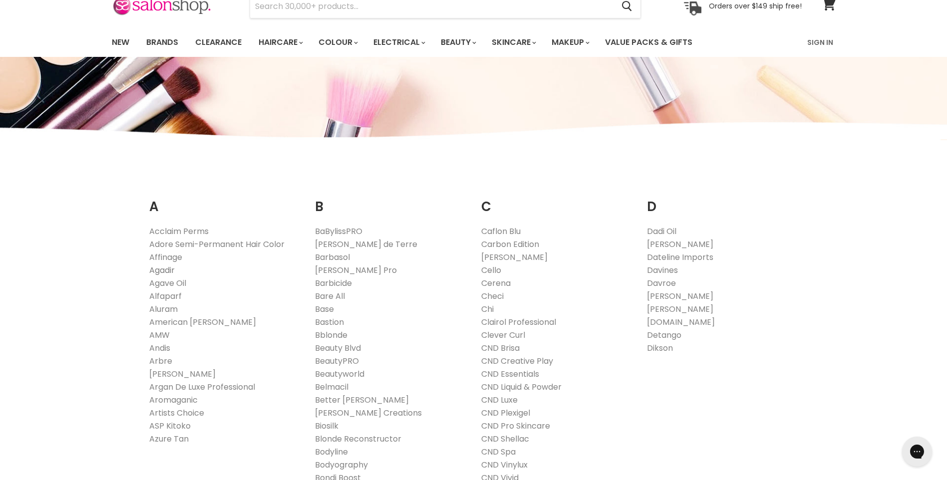
click at [161, 271] on link "Agadir" at bounding box center [161, 270] width 25 height 11
click at [170, 257] on link "Affinage" at bounding box center [165, 257] width 33 height 11
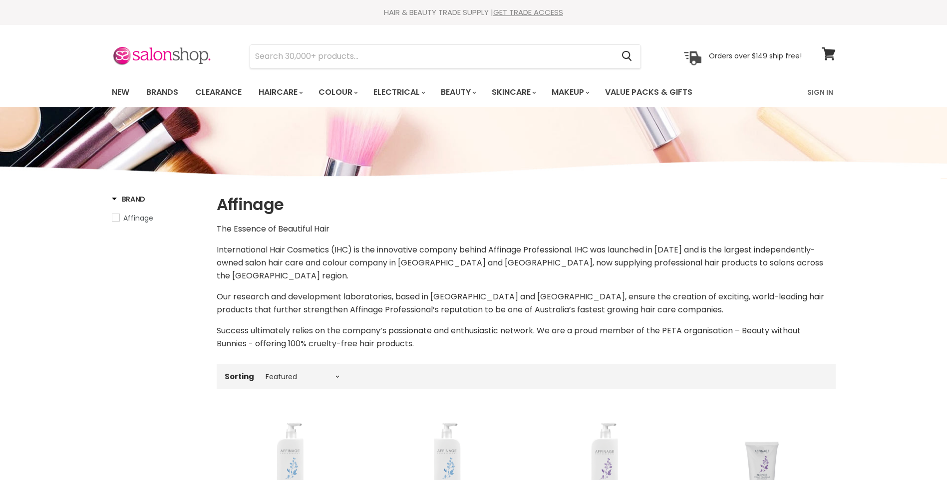
select select "manual"
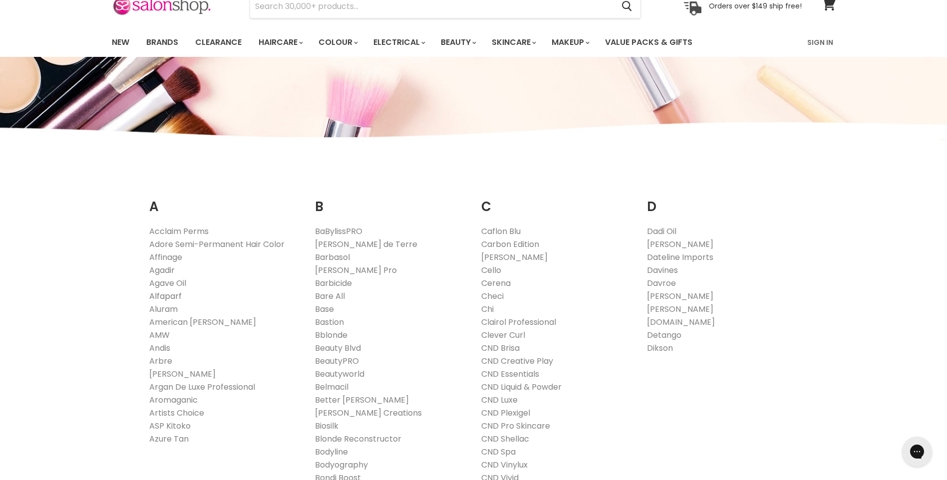
click at [160, 294] on link "Alfaparf" at bounding box center [165, 296] width 32 height 11
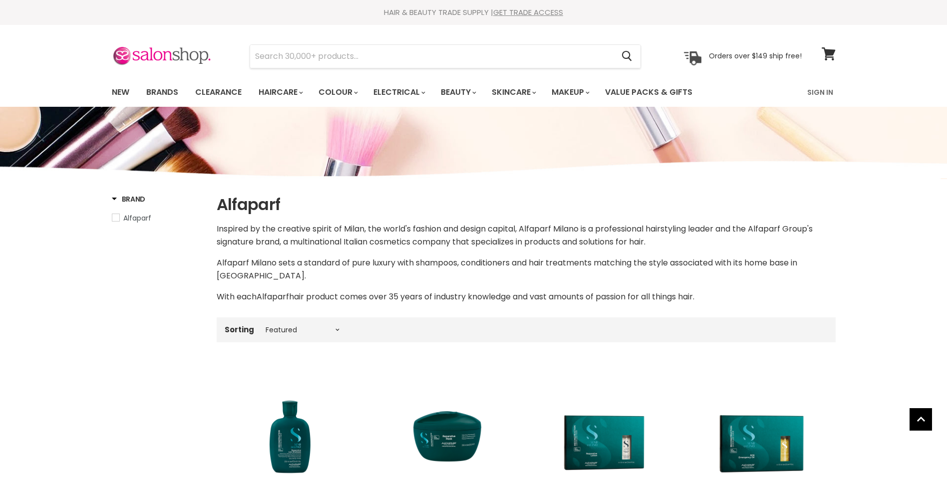
select select "manual"
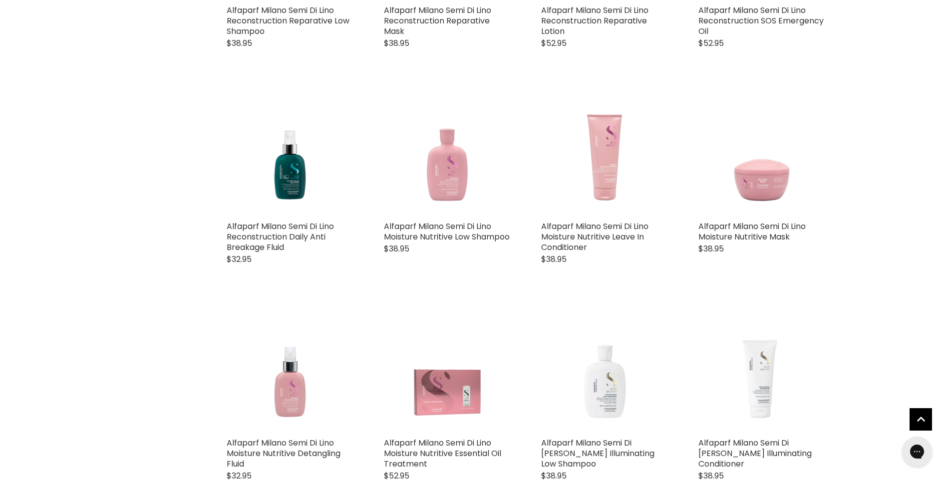
scroll to position [250, 0]
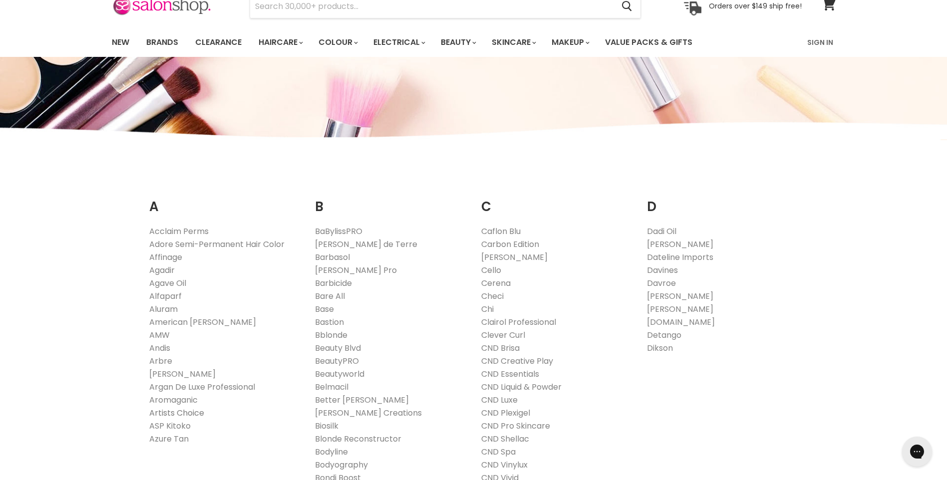
click at [191, 412] on link "Artists Choice" at bounding box center [176, 412] width 55 height 11
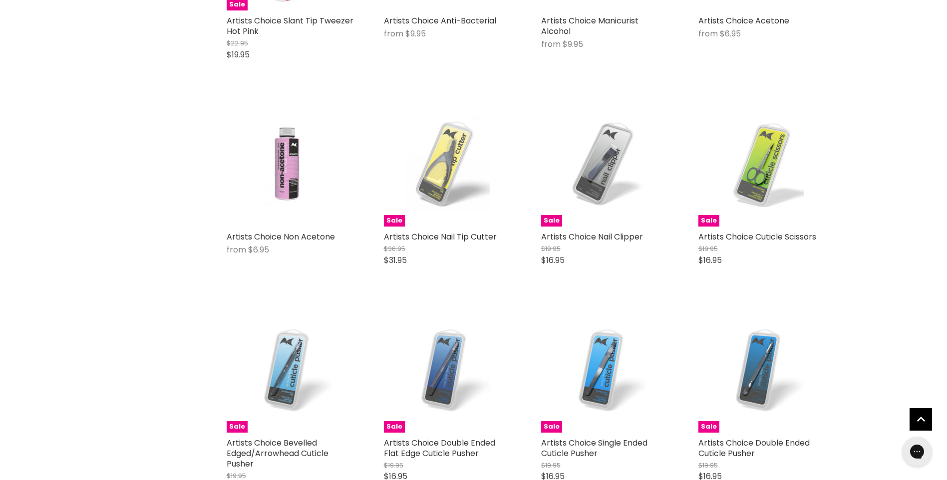
scroll to position [2497, 0]
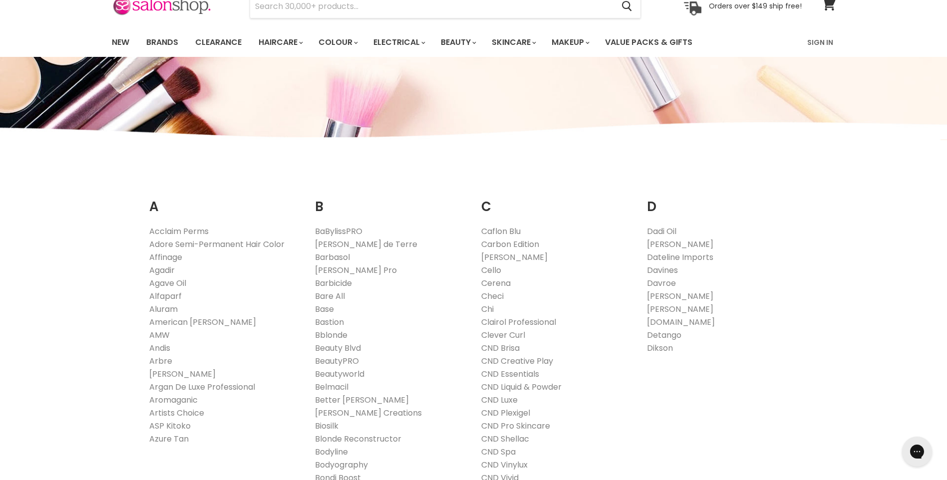
scroll to position [100, 0]
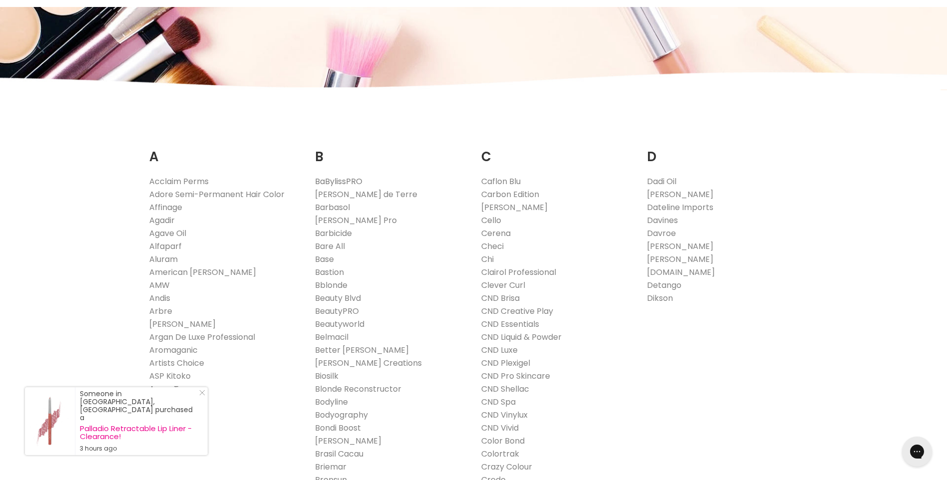
click at [339, 179] on link "BaBylissPRO" at bounding box center [338, 181] width 47 height 11
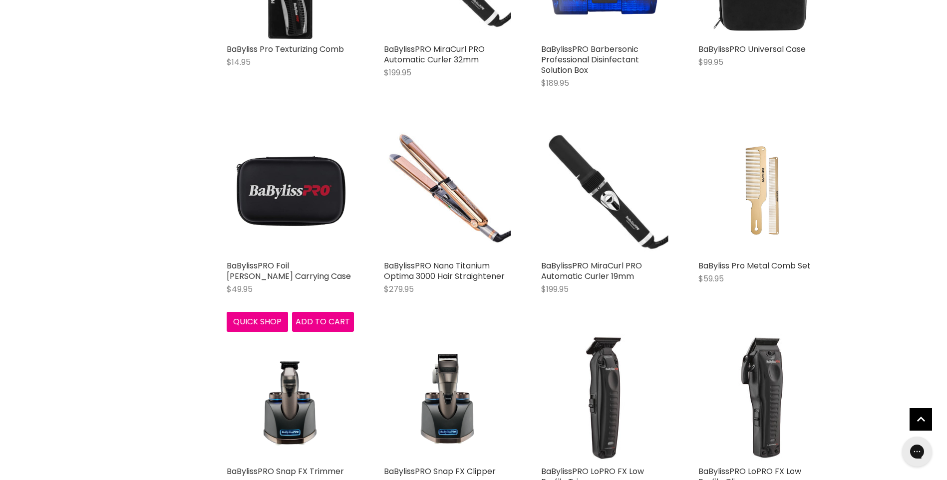
scroll to position [2047, 0]
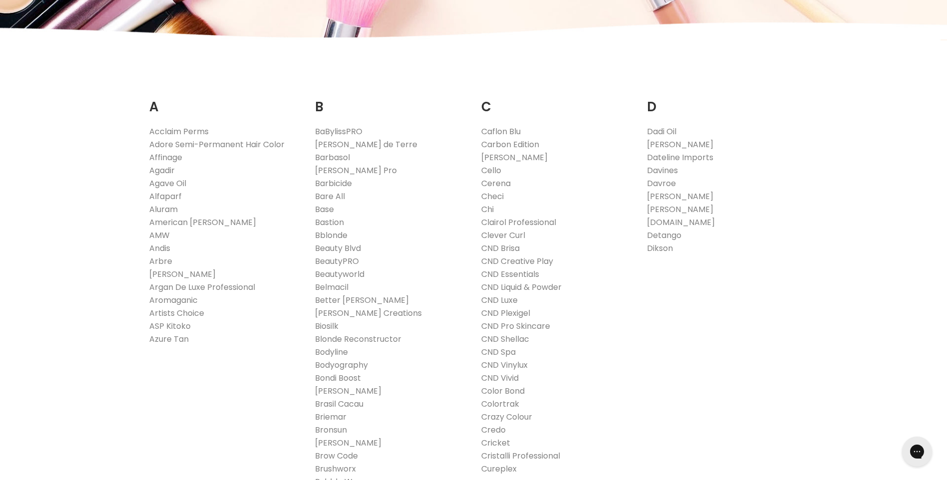
scroll to position [200, 0]
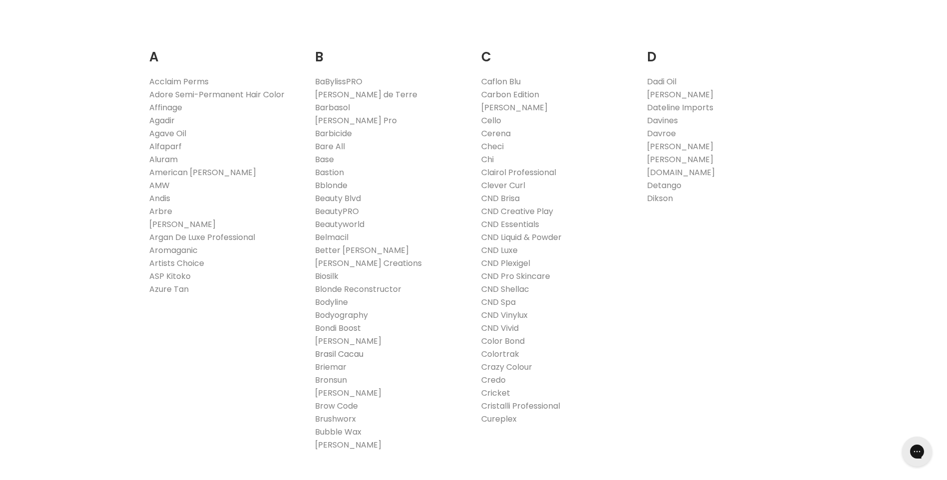
click at [341, 354] on link "Brasil Cacau" at bounding box center [339, 354] width 48 height 11
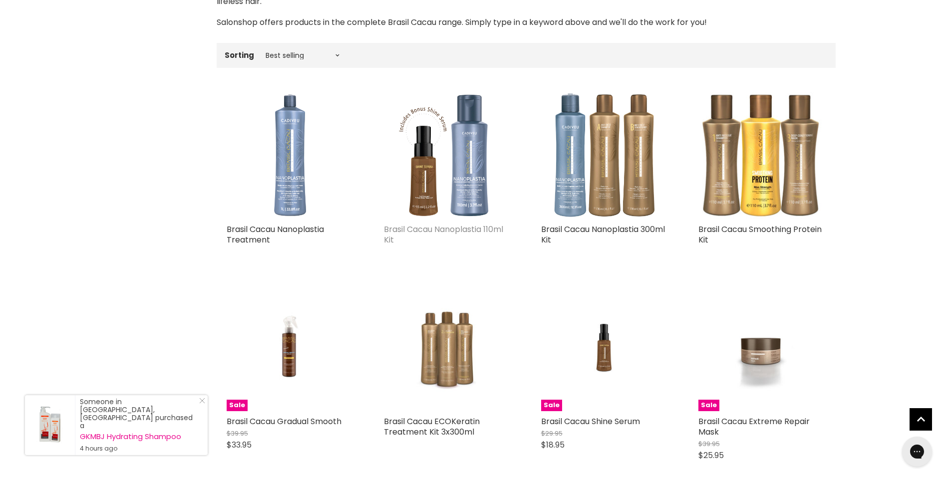
scroll to position [300, 0]
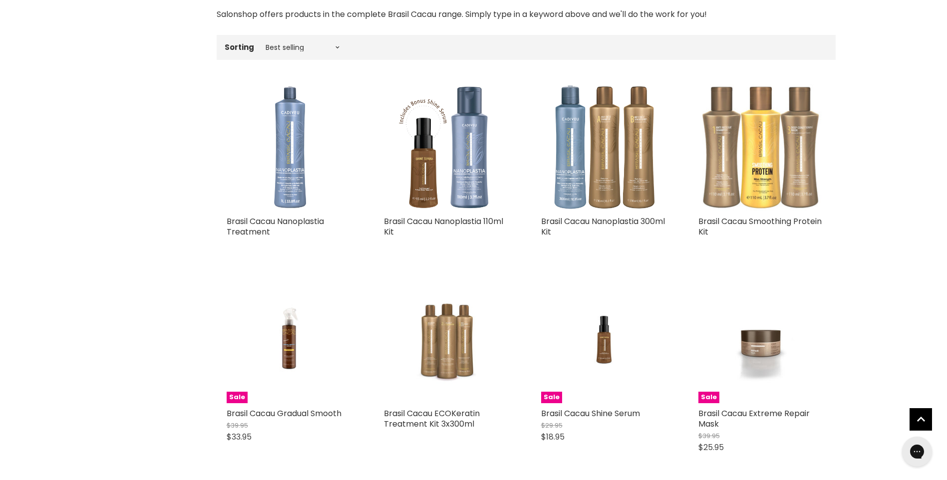
click at [750, 184] on img "Main content" at bounding box center [762, 147] width 127 height 127
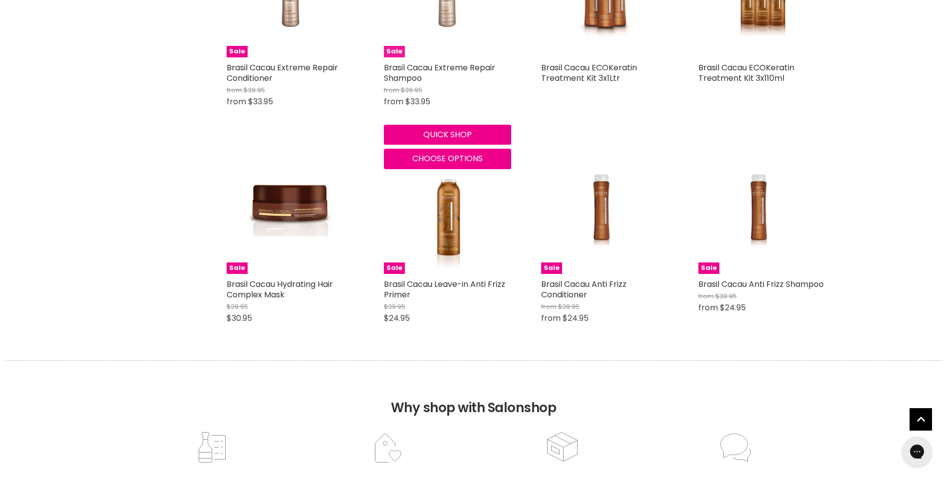
scroll to position [923, 0]
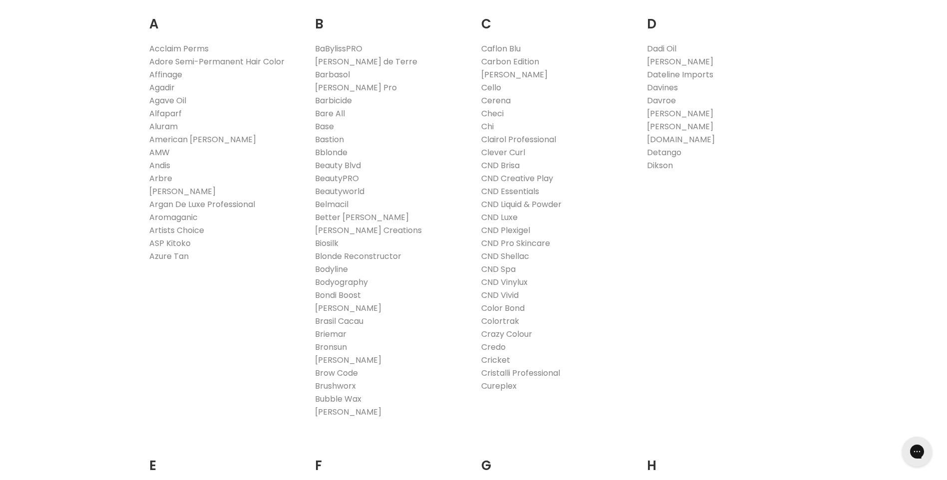
scroll to position [250, 0]
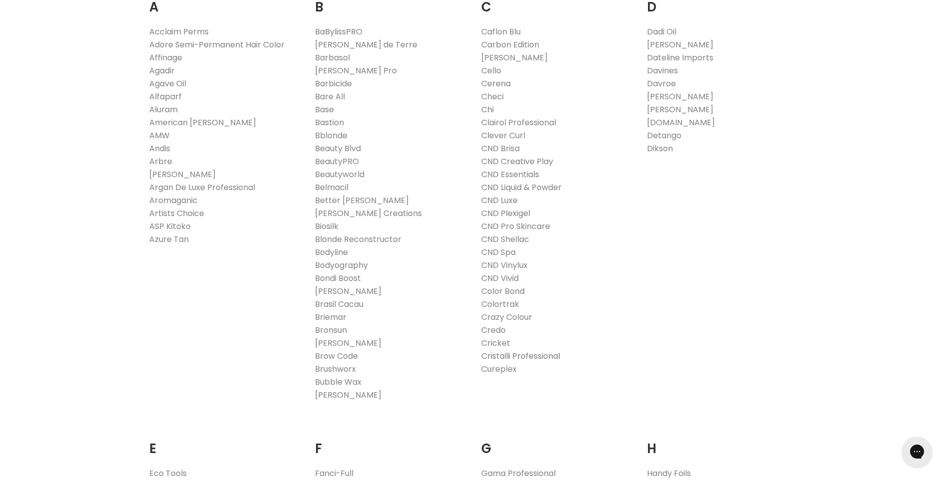
click at [545, 355] on link "Cristalli Professional" at bounding box center [520, 356] width 79 height 11
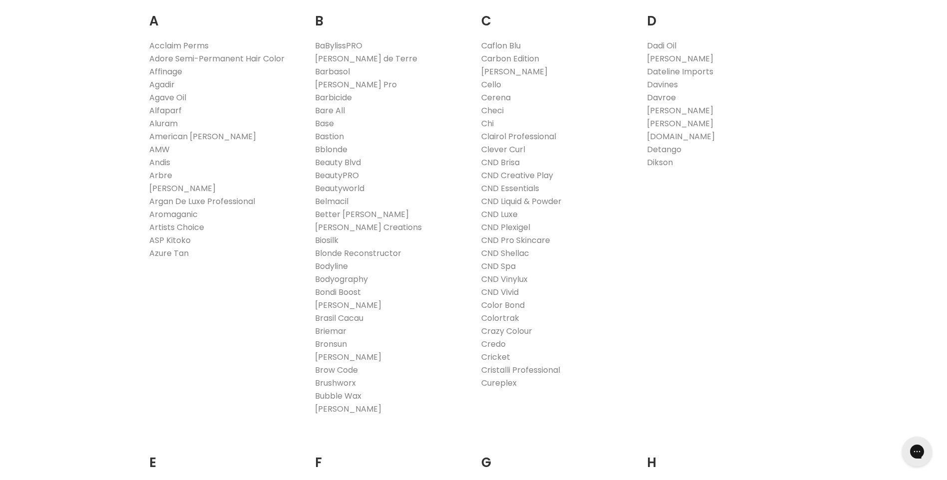
click at [667, 96] on link "Davroe" at bounding box center [661, 97] width 29 height 11
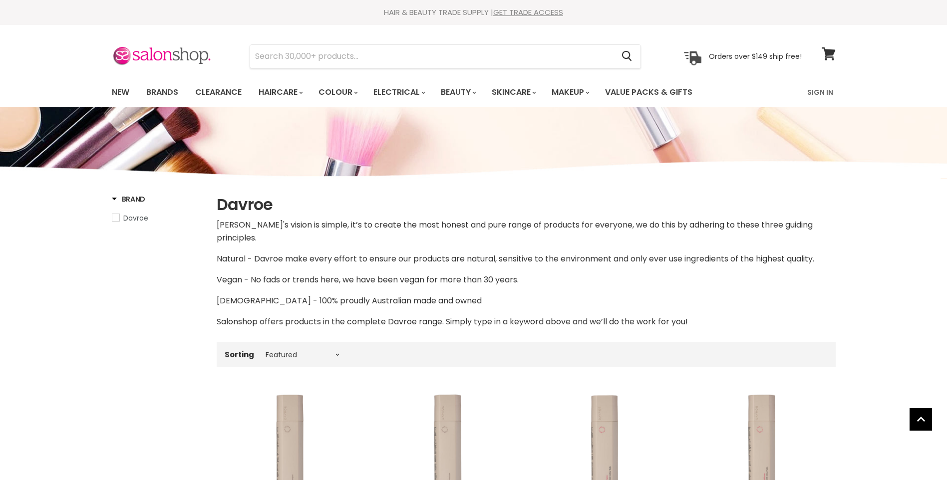
select select "manual"
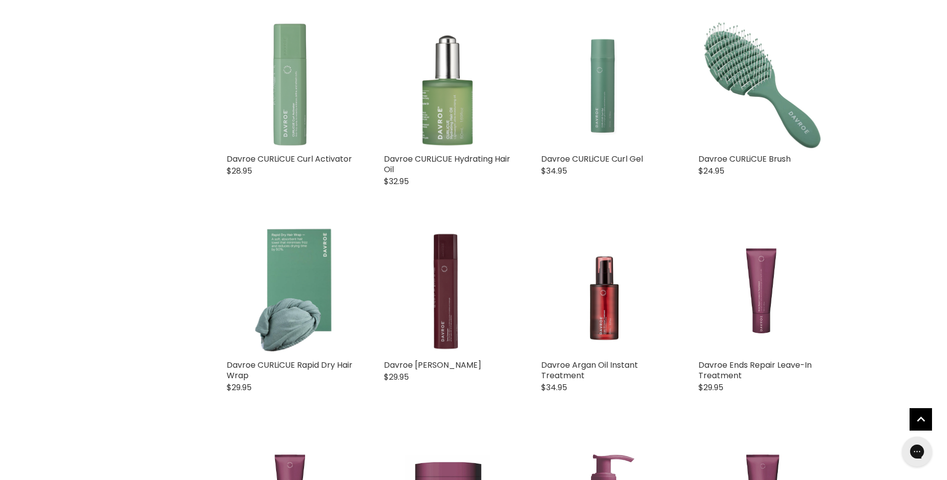
scroll to position [1798, 0]
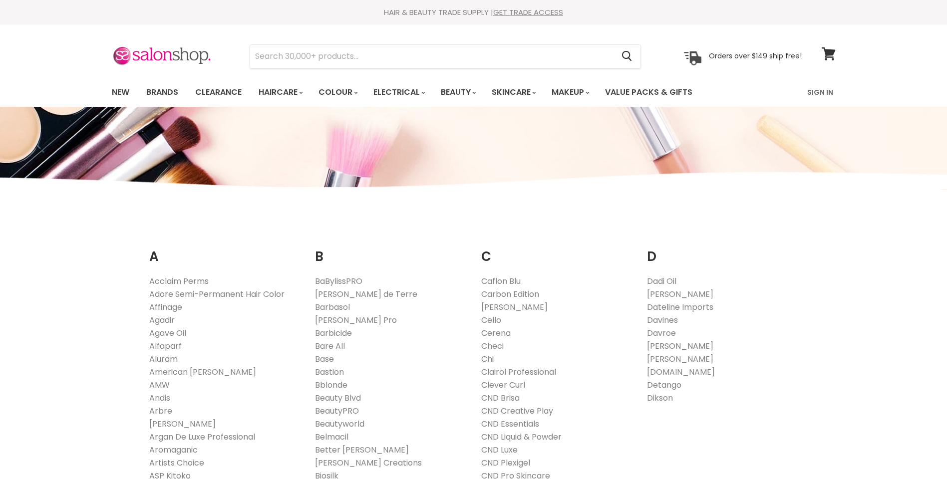
scroll to position [222, 0]
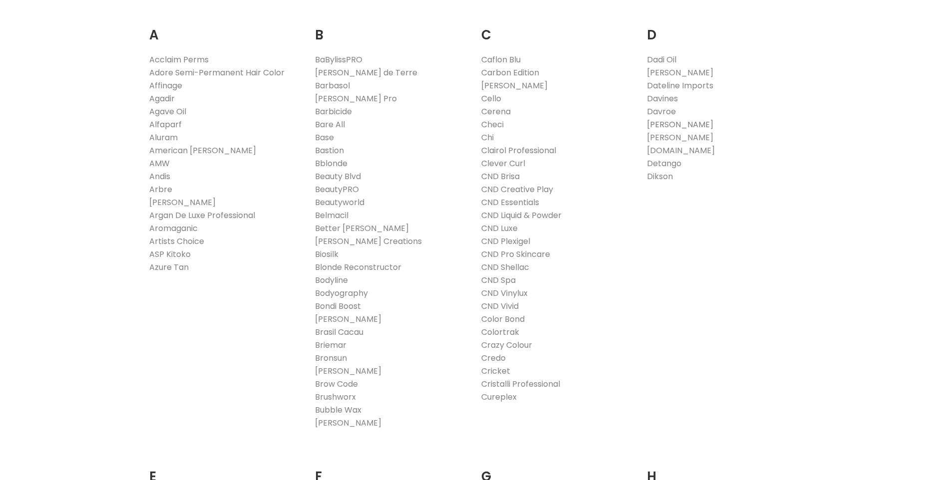
click at [682, 123] on link "[PERSON_NAME]" at bounding box center [680, 124] width 66 height 11
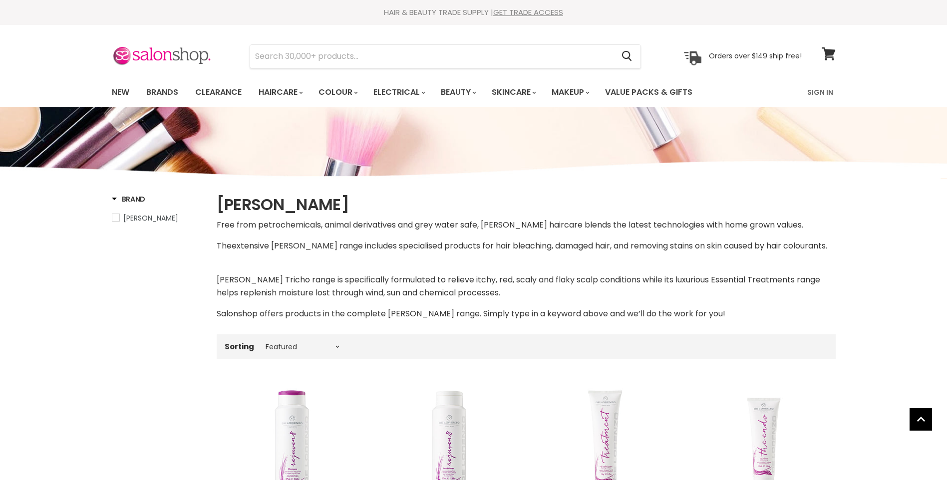
select select "manual"
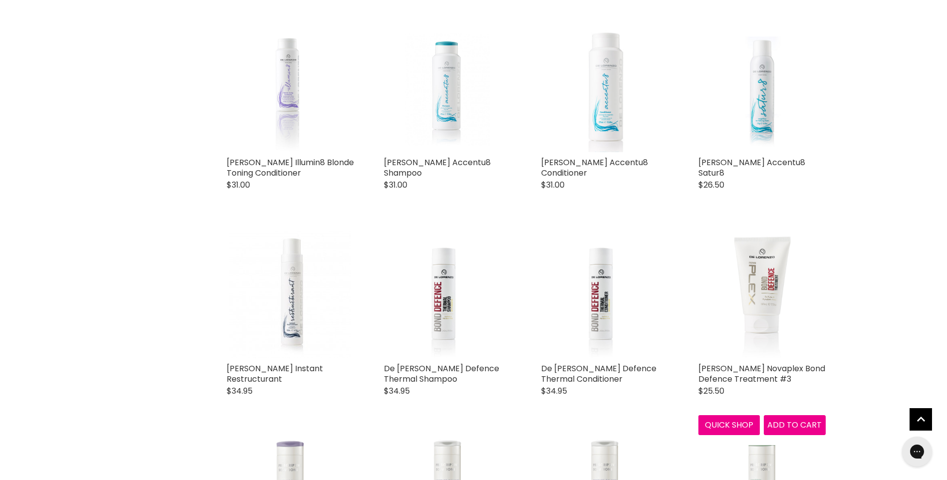
scroll to position [449, 0]
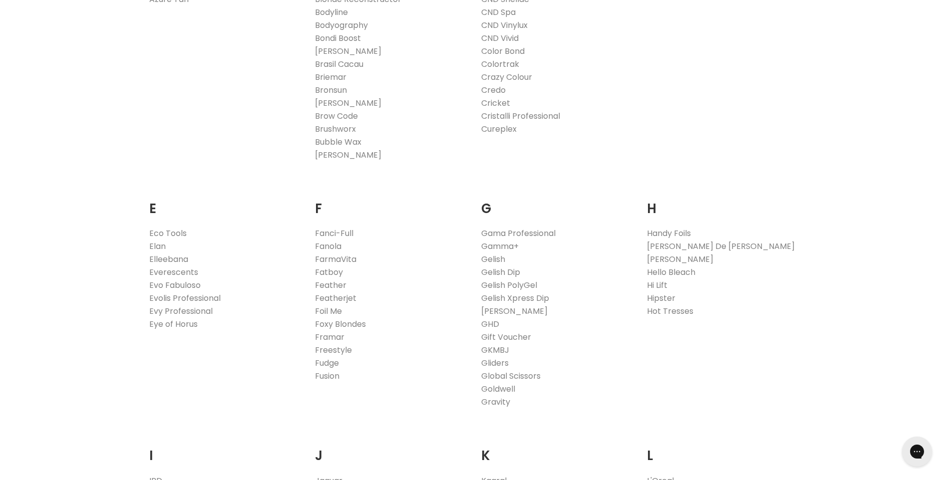
scroll to position [521, 0]
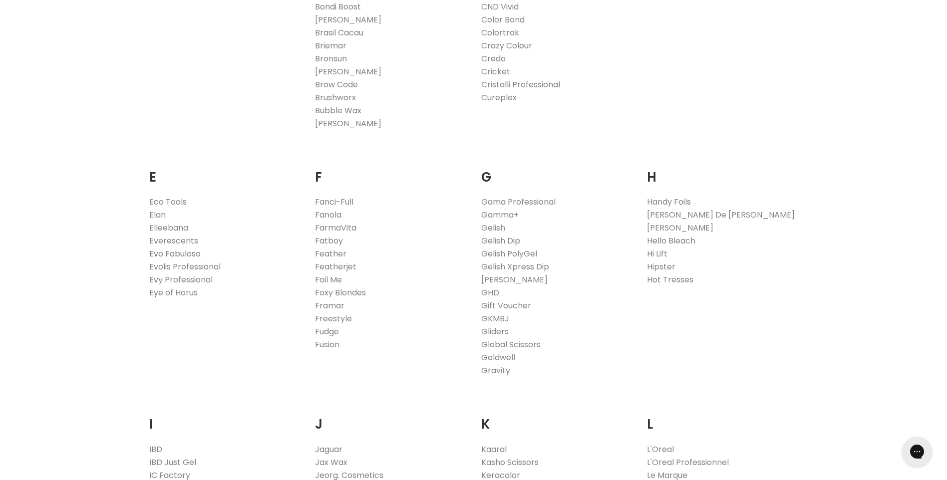
click at [181, 252] on link "Evo Fabuloso" at bounding box center [174, 253] width 51 height 11
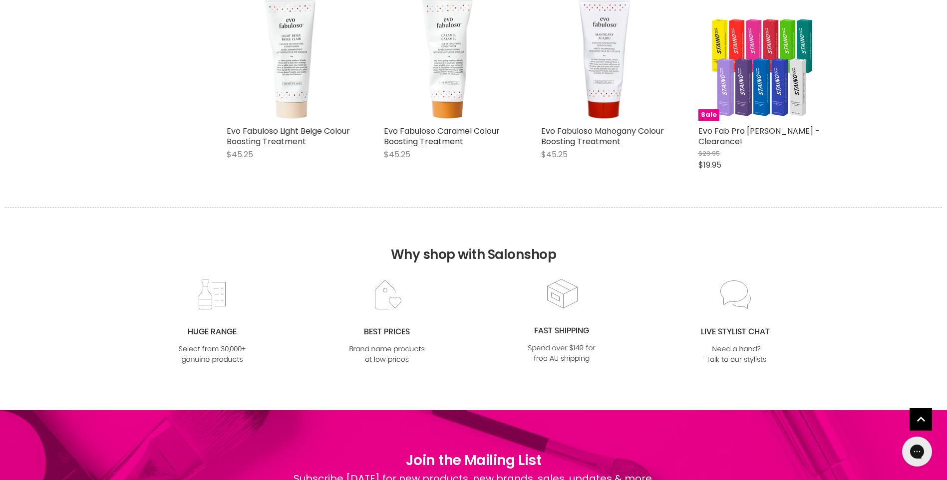
scroll to position [649, 0]
